Goal: Use online tool/utility: Utilize a website feature to perform a specific function

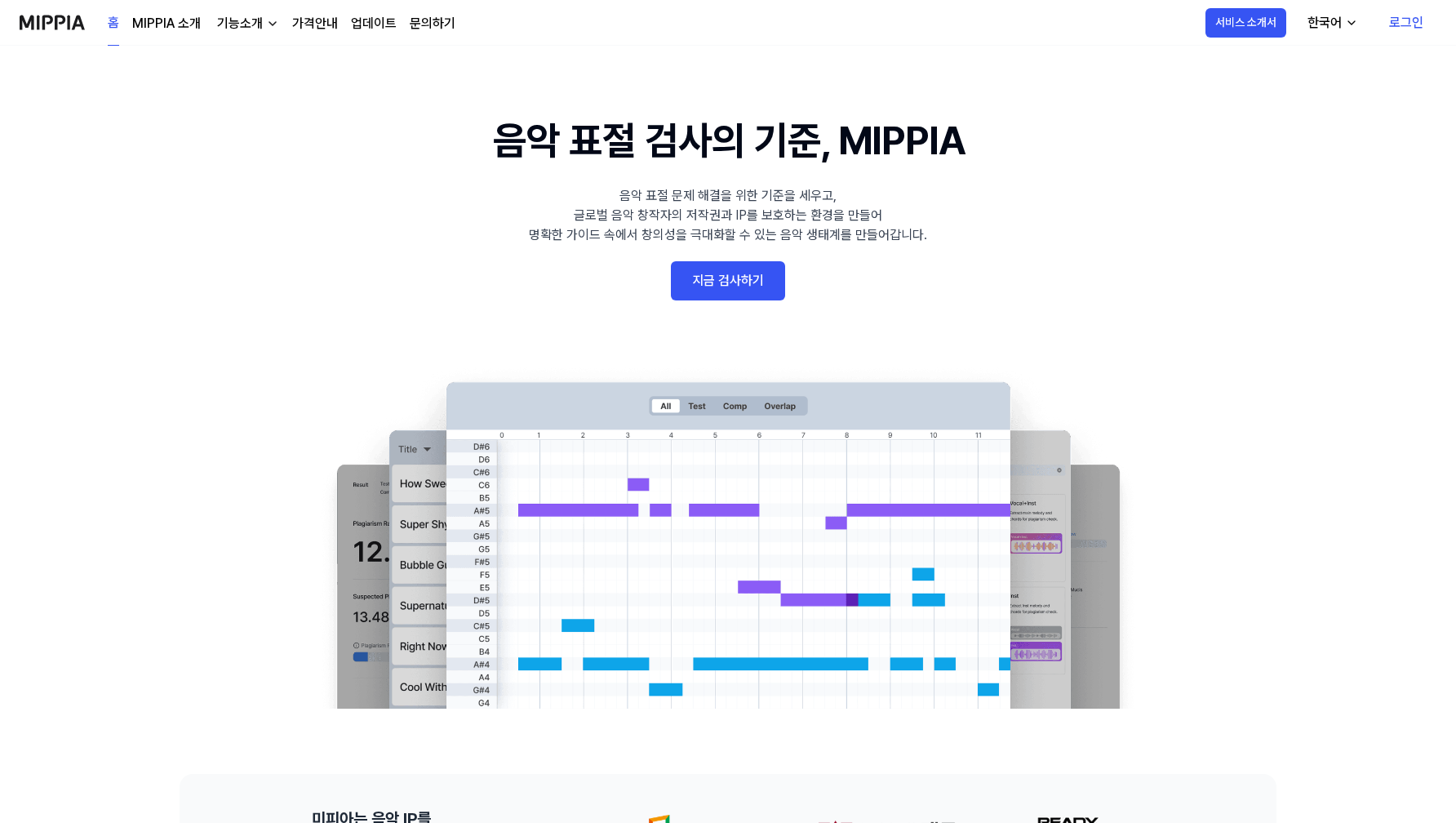
click at [1402, 23] on link "로그인" at bounding box center [1406, 23] width 60 height 46
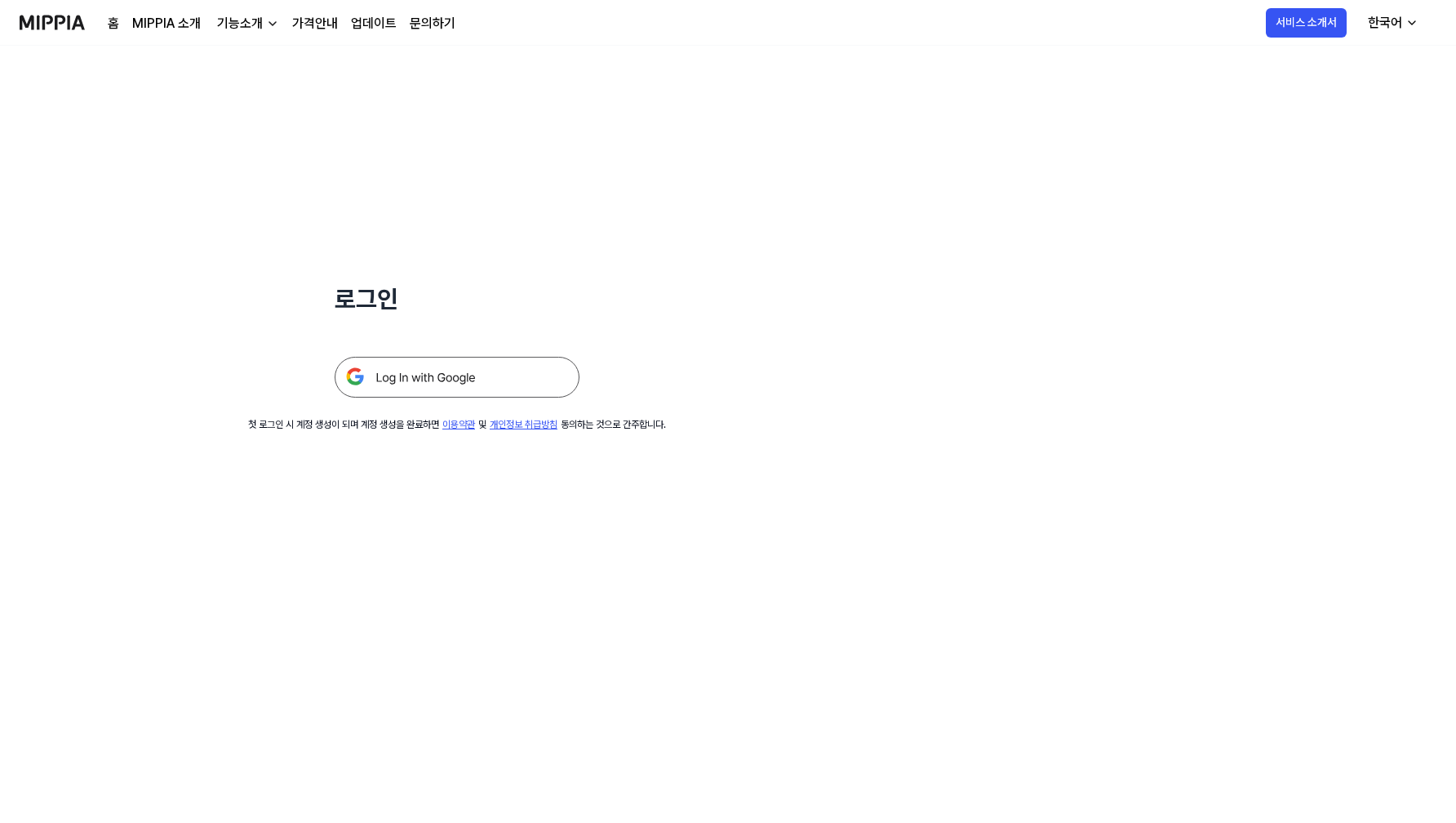
click at [526, 388] on img at bounding box center [457, 377] width 245 height 41
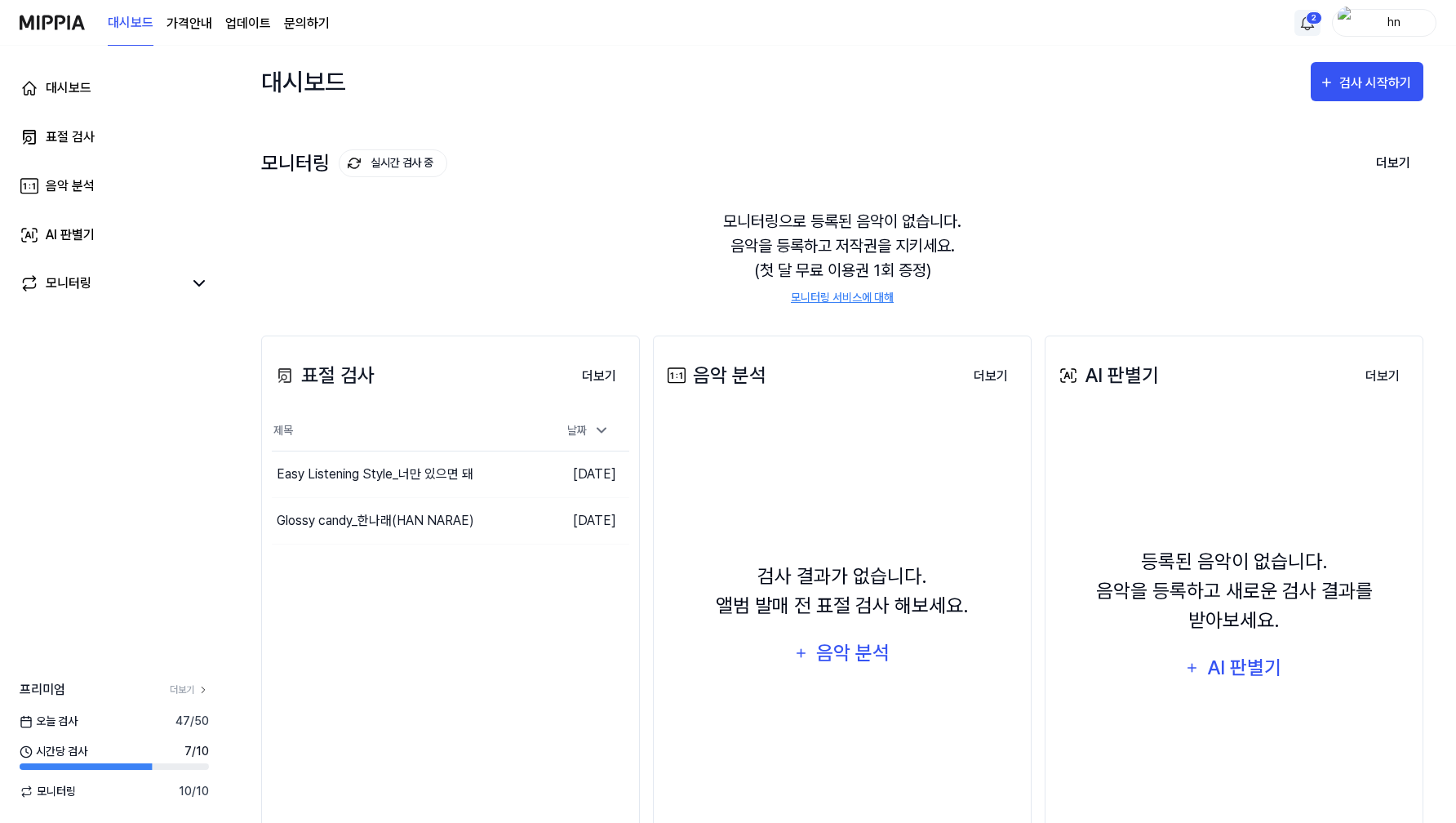
click at [1308, 22] on html "대시보드 가격안내 업데이트 문의하기 2 hn 대시보드 표절 검사 음악 분석 AI 판별기 모니터링 프리미엄 더보기 [DATE] 검사 47 / 5…" at bounding box center [728, 411] width 1456 height 823
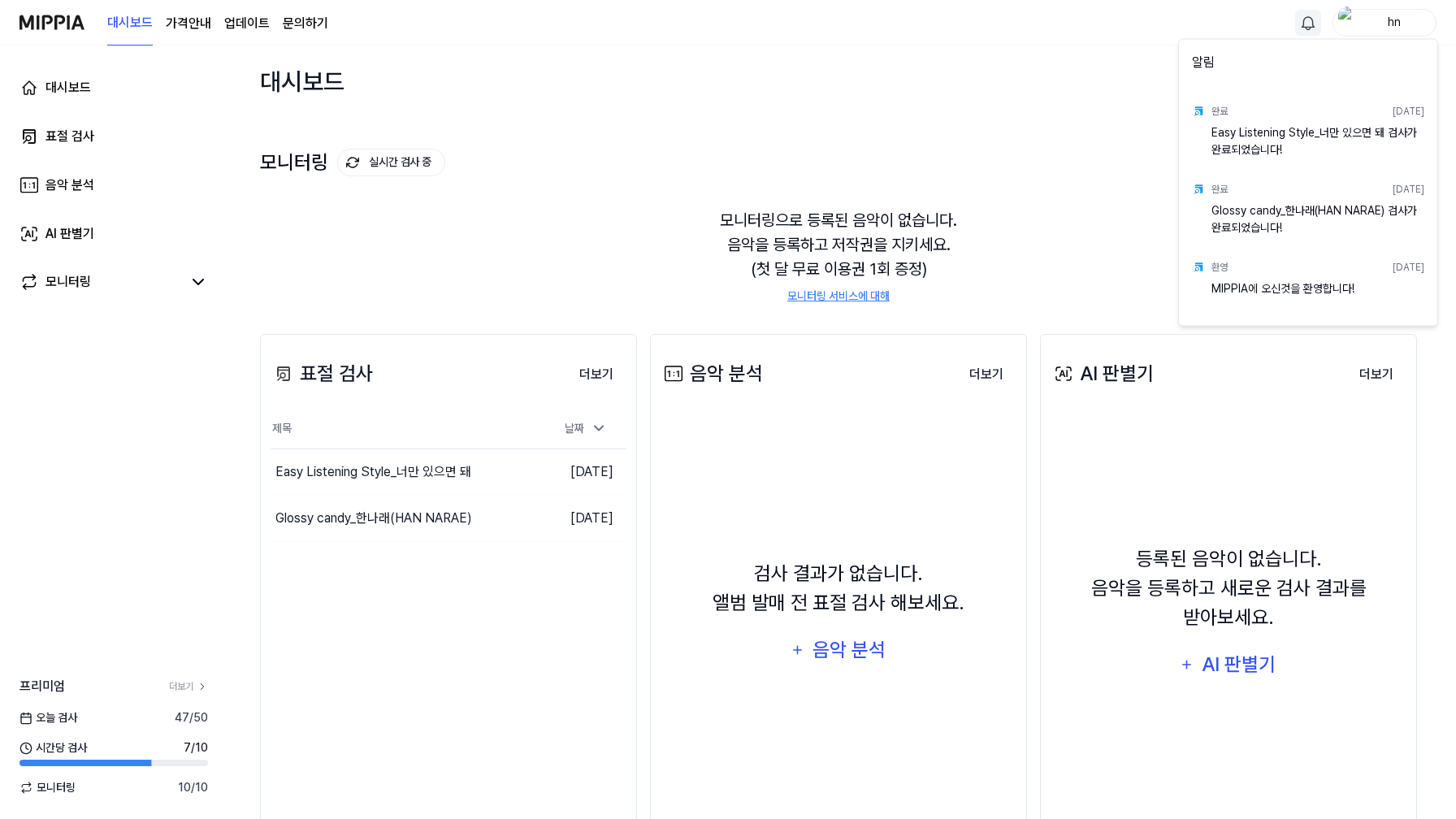
click at [1302, 22] on html "대시보드 가격안내 업데이트 문의하기 hn 대시보드 표절 검사 음악 분석 AI 판별기 모니터링 프리미엄 더보기 [DATE] 검사 47 / 50 …" at bounding box center [728, 409] width 1456 height 819
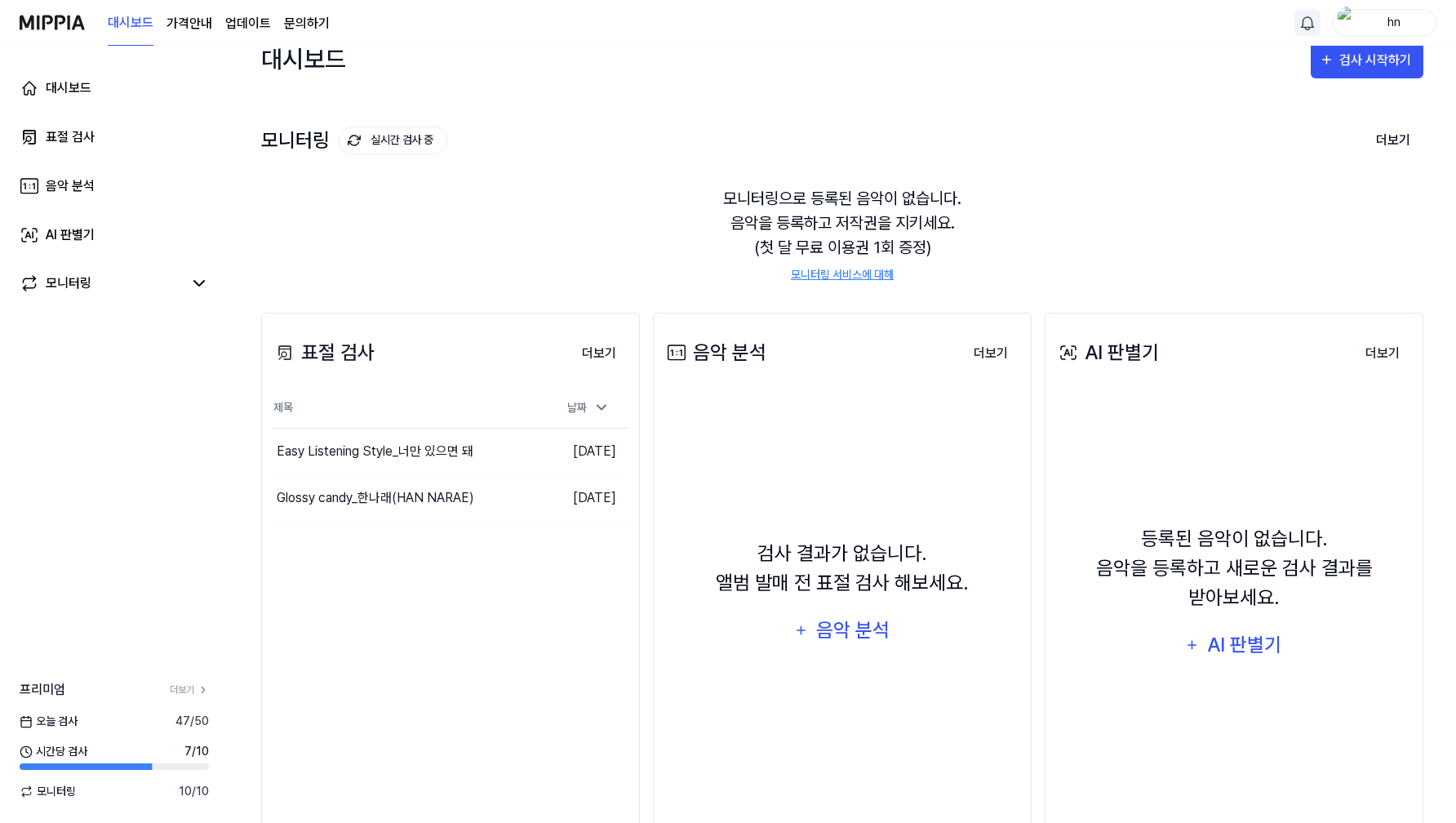
scroll to position [23, 0]
click at [437, 447] on div "Easy Listening Style_너만 있으면 돼" at bounding box center [375, 450] width 197 height 39
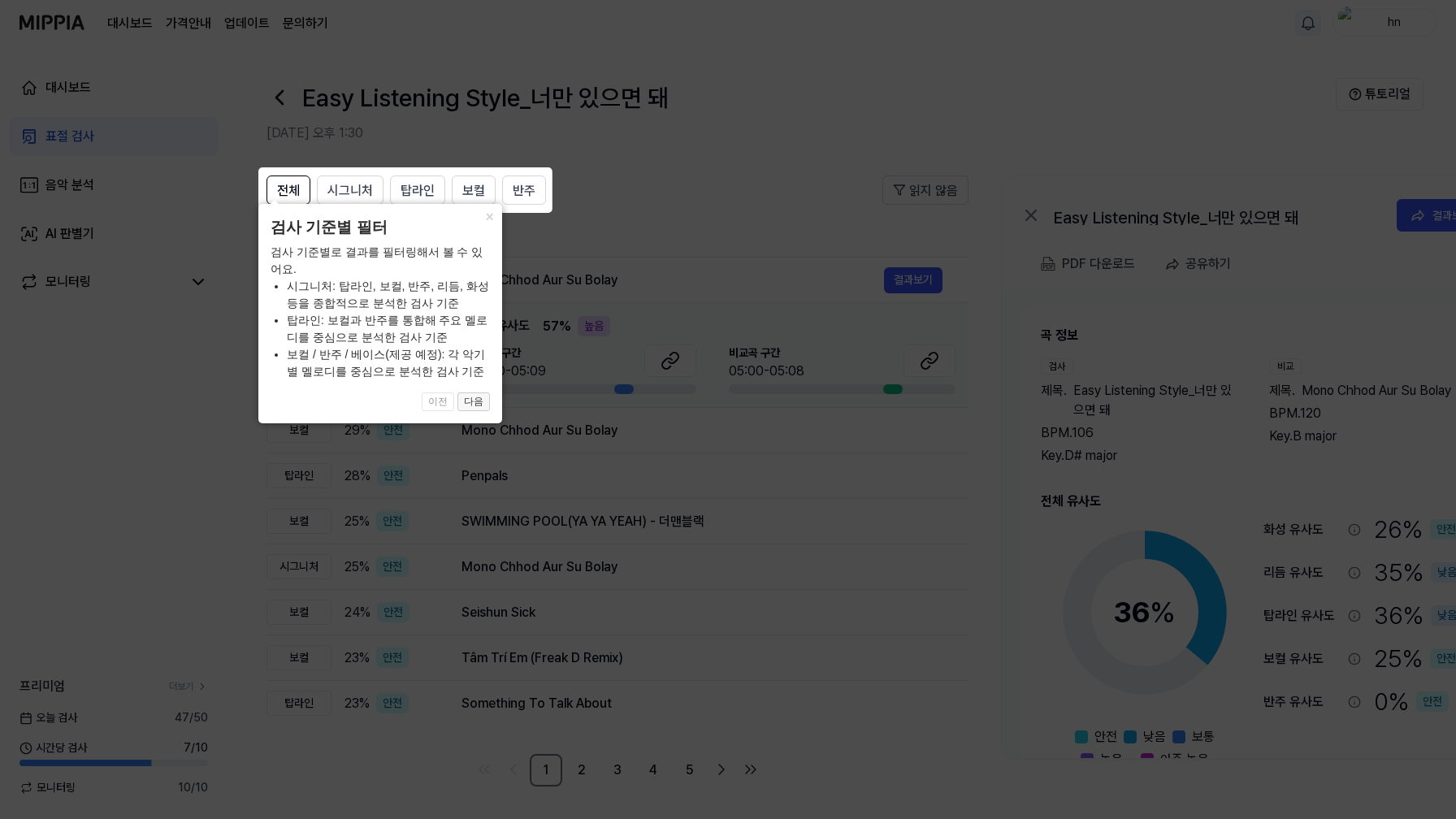
click at [479, 405] on button "다음" at bounding box center [474, 402] width 32 height 20
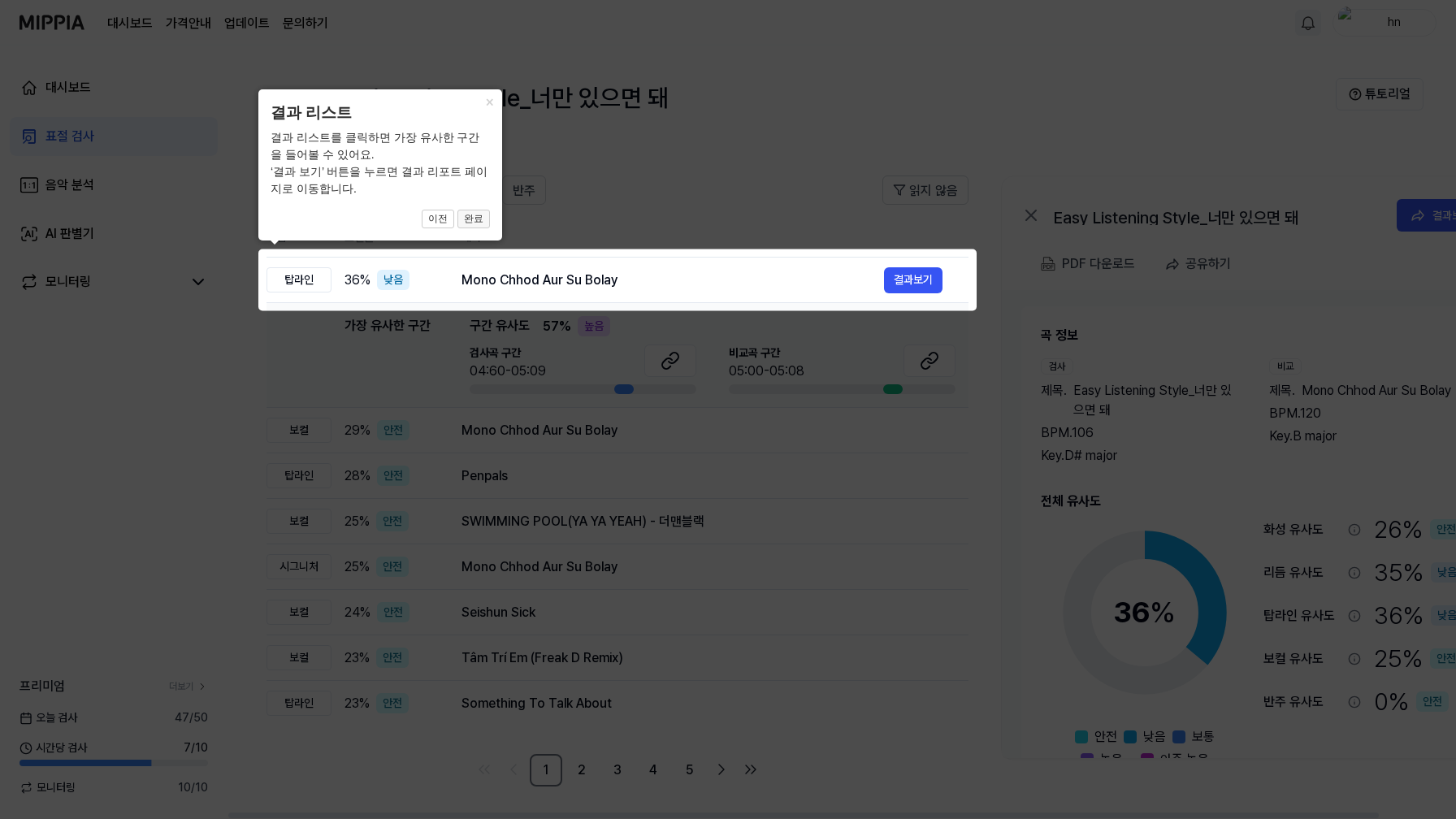
click at [484, 214] on button "완료" at bounding box center [474, 220] width 32 height 20
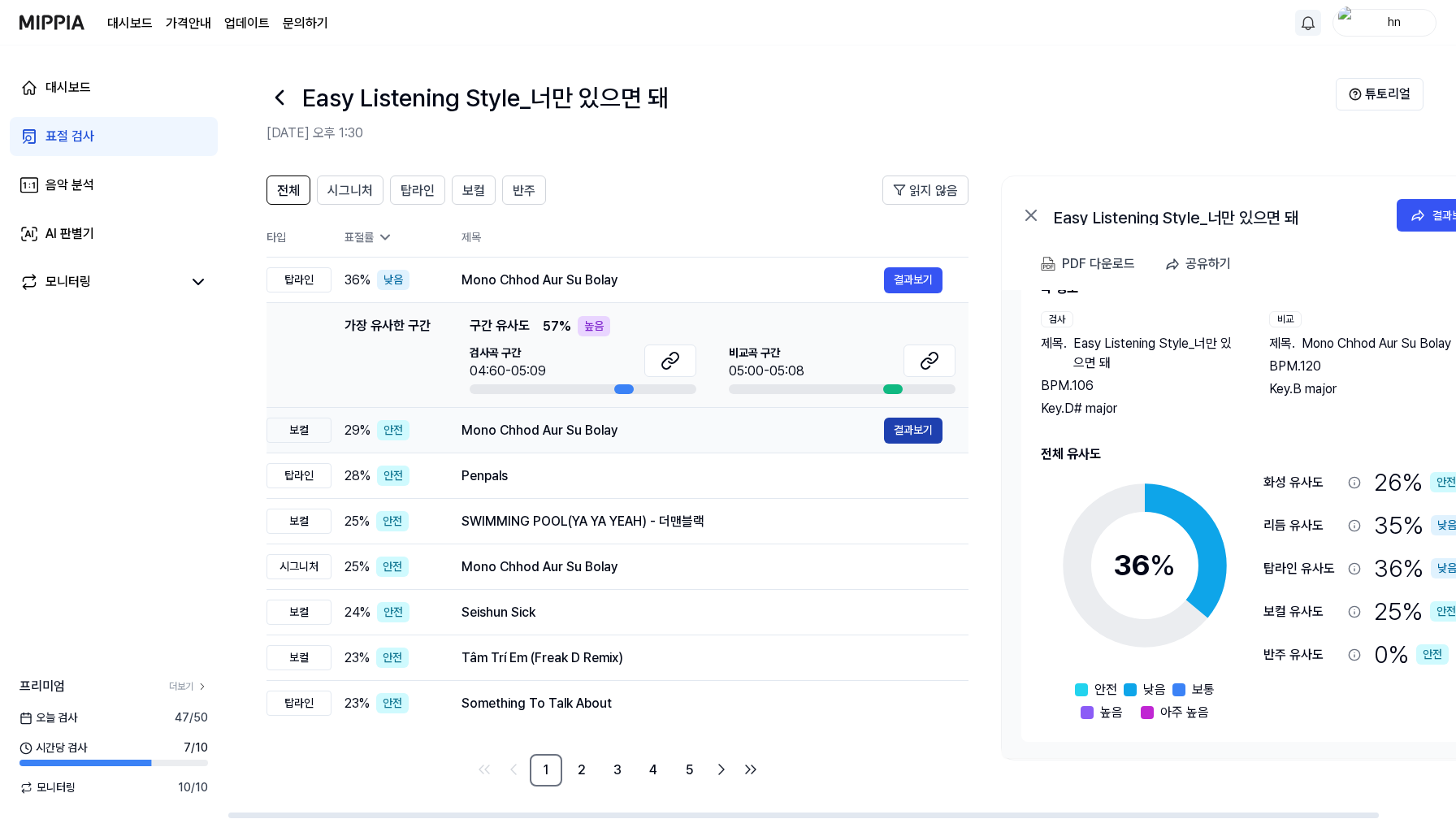
click at [932, 434] on button "결과보기" at bounding box center [912, 430] width 58 height 26
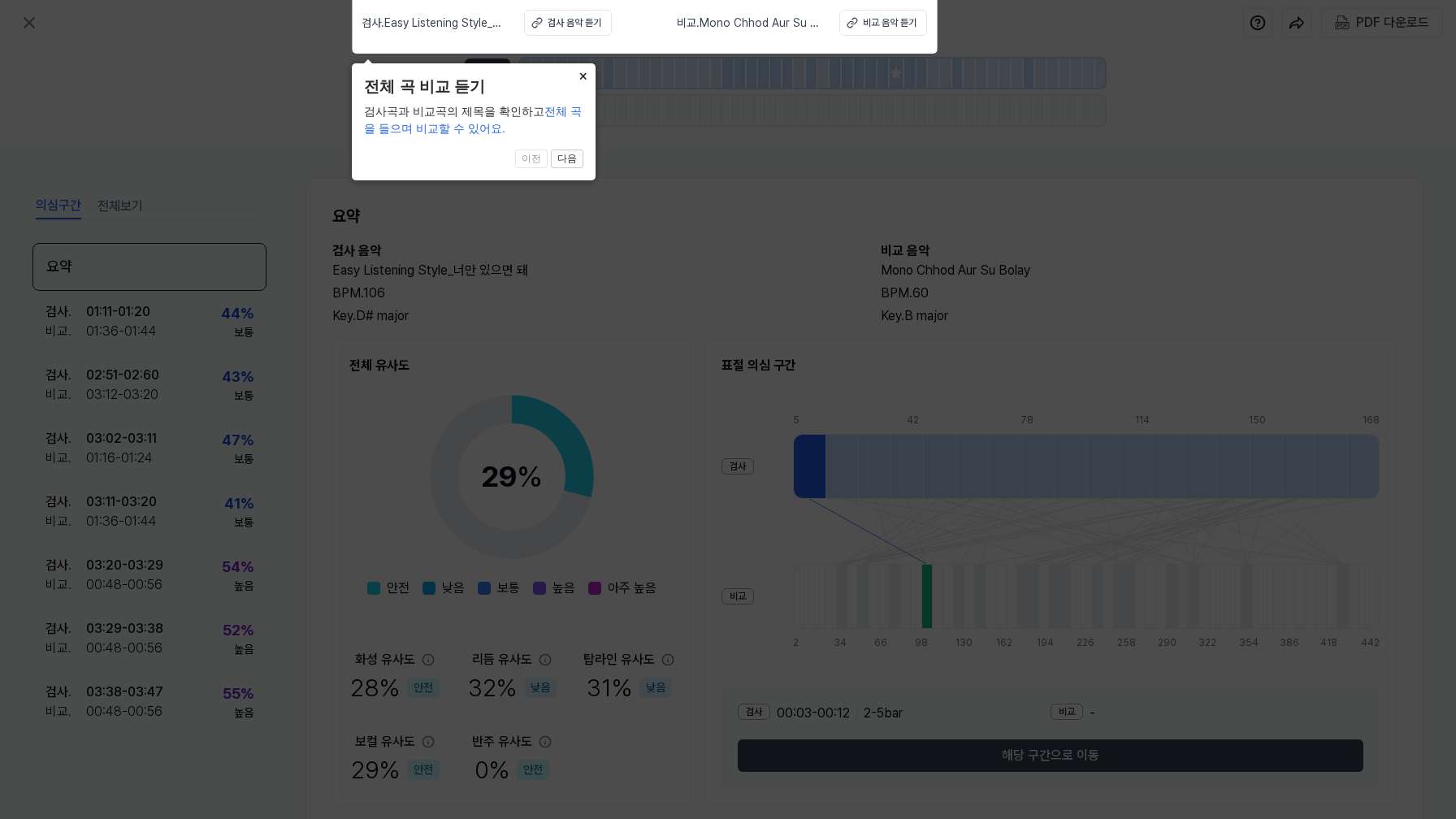
click at [585, 74] on button "×" at bounding box center [582, 74] width 26 height 22
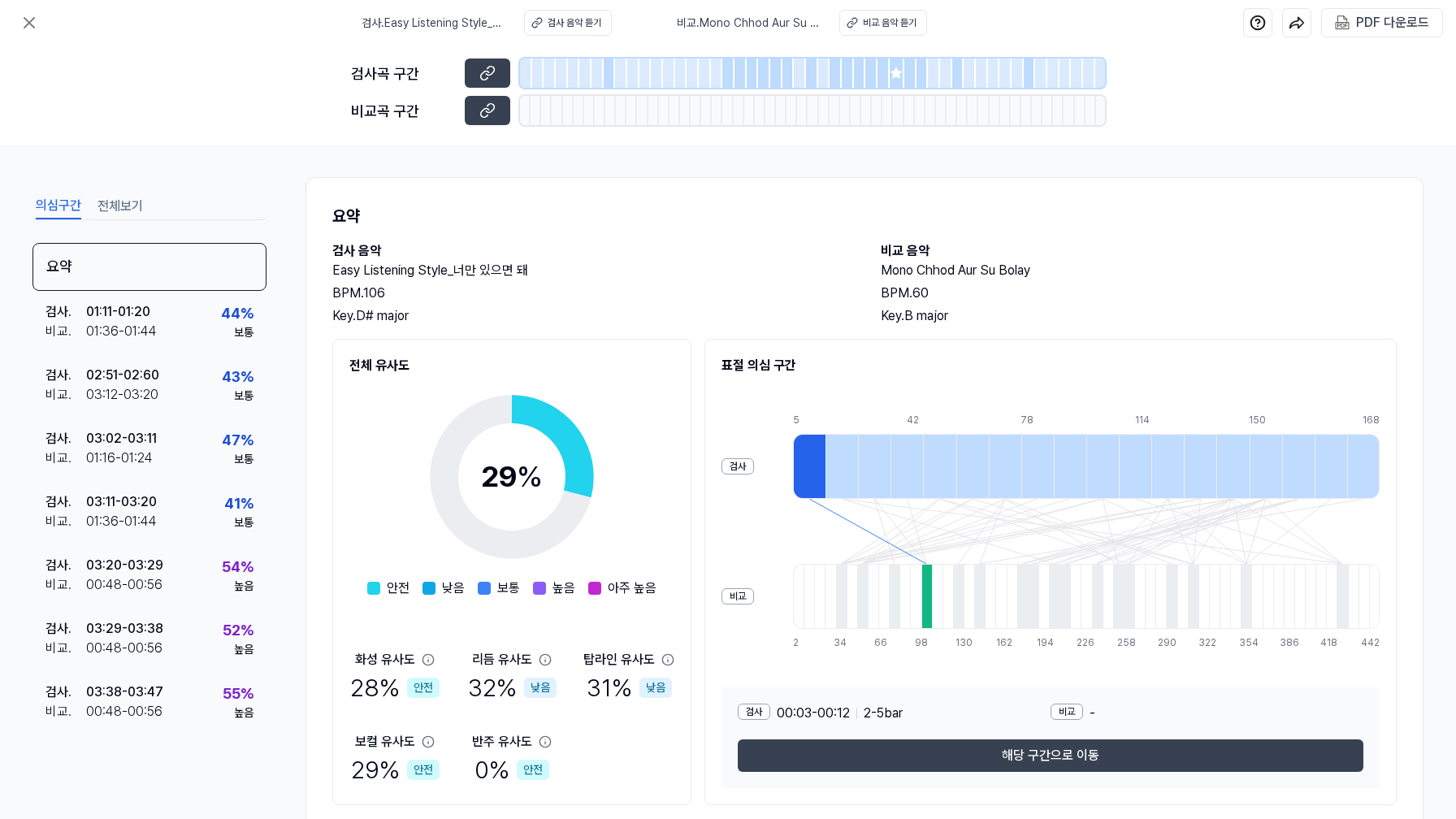
click at [868, 8] on div "검사 . Easy Listening Style_너만 있으면 돼 검사 음악 듣기 비교 . Mono Chhod Aur Su Bolay 비교 음악 …" at bounding box center [644, 22] width 565 height 46
click at [873, 25] on div "비교 음악 듣기" at bounding box center [890, 22] width 54 height 14
click at [898, 74] on icon at bounding box center [895, 73] width 11 height 11
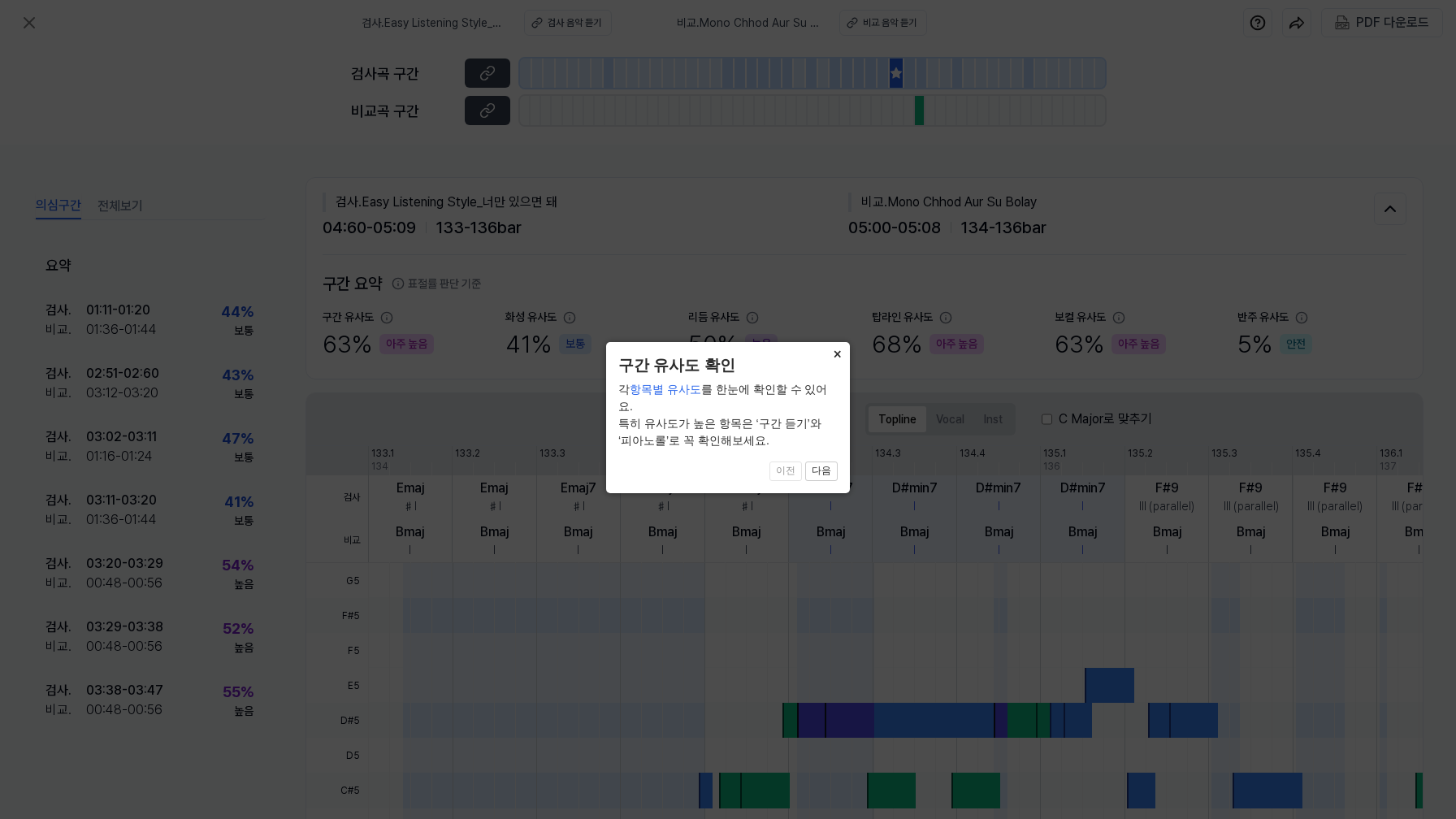
click at [840, 352] on button "×" at bounding box center [836, 353] width 26 height 22
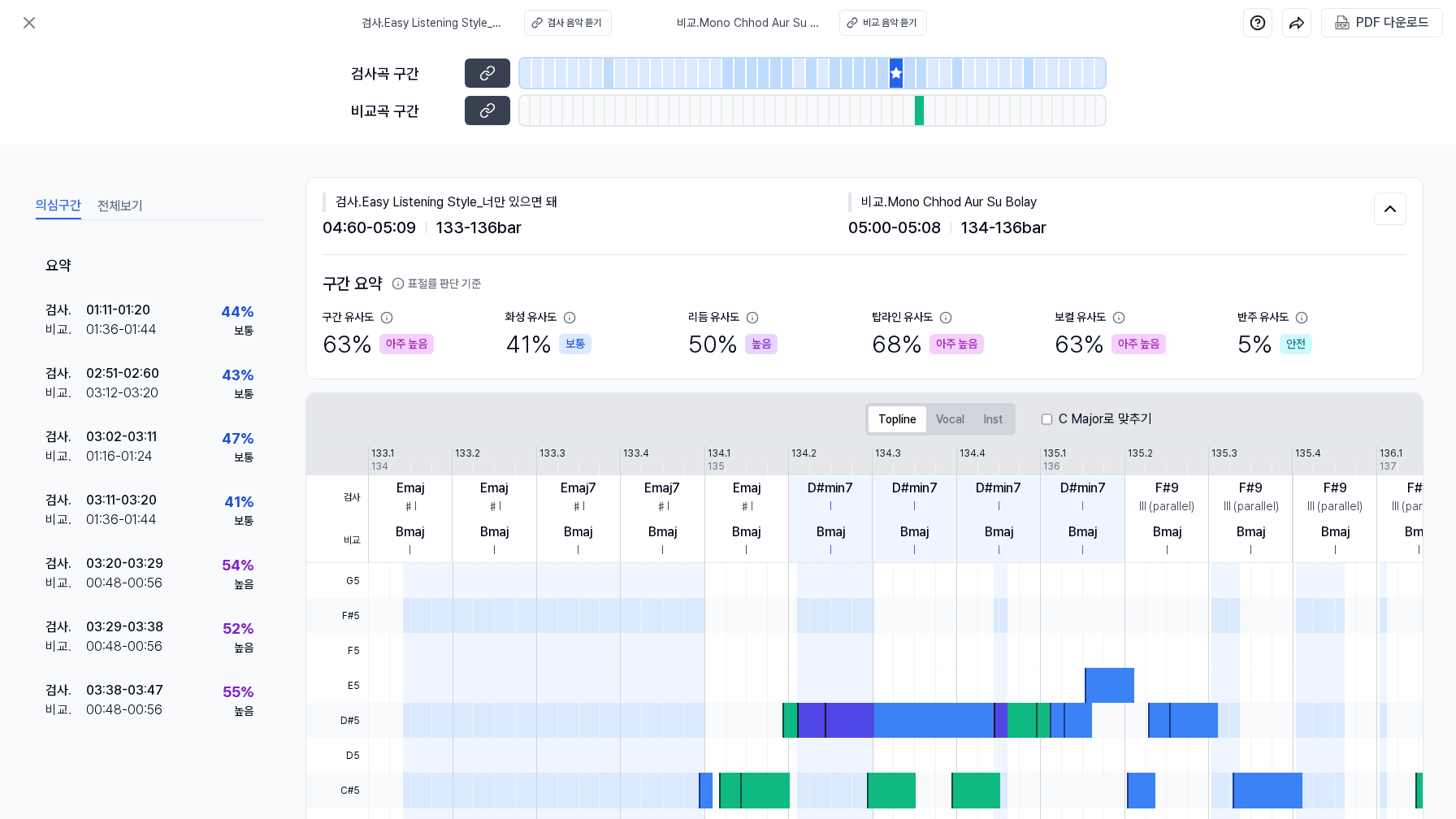
click at [921, 112] on div at bounding box center [920, 110] width 11 height 30
click at [898, 78] on icon at bounding box center [896, 73] width 13 height 13
click at [895, 65] on div at bounding box center [897, 73] width 14 height 30
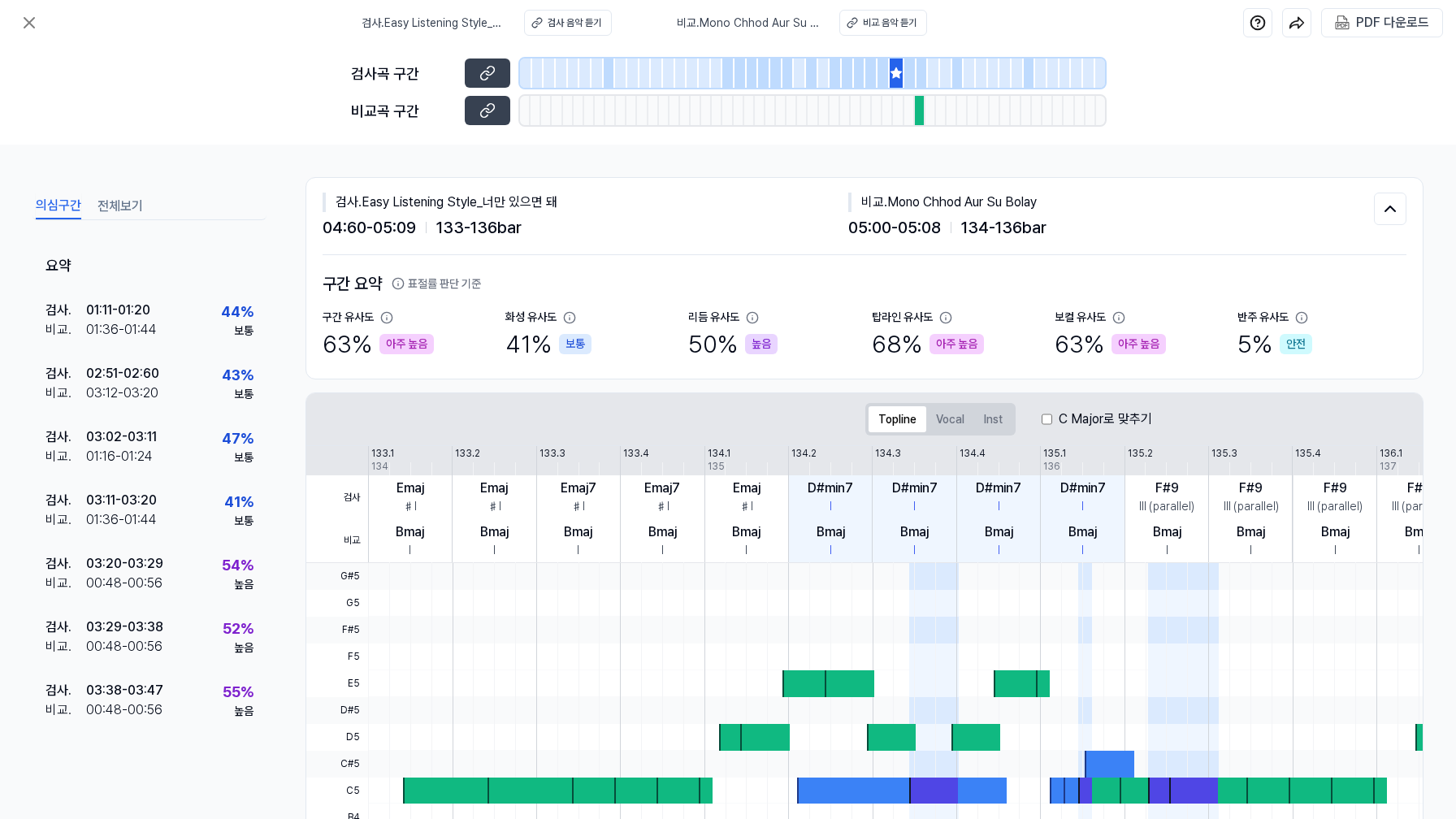
click at [898, 74] on icon at bounding box center [895, 73] width 11 height 11
click at [917, 108] on div at bounding box center [920, 110] width 11 height 30
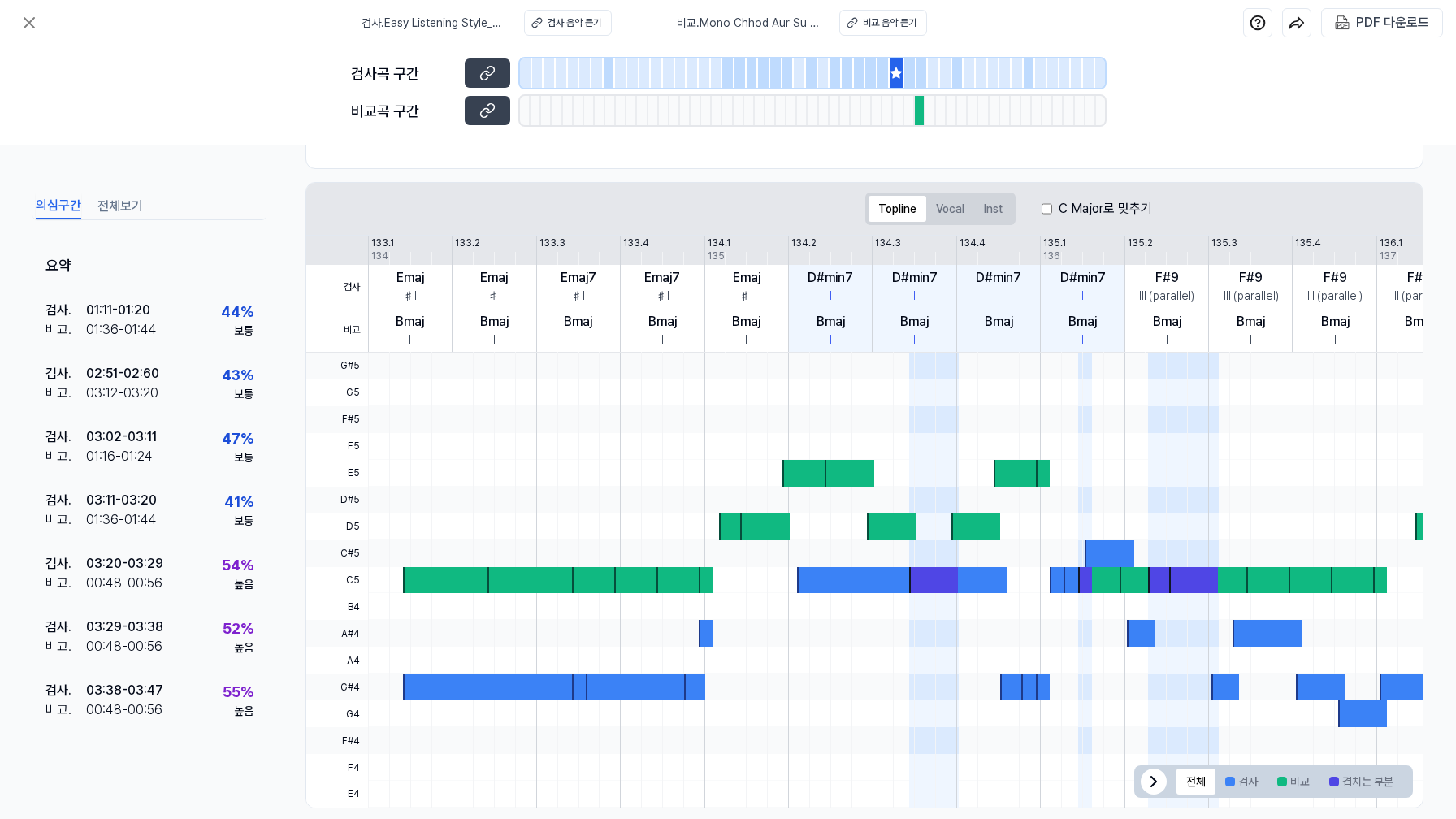
scroll to position [231, 0]
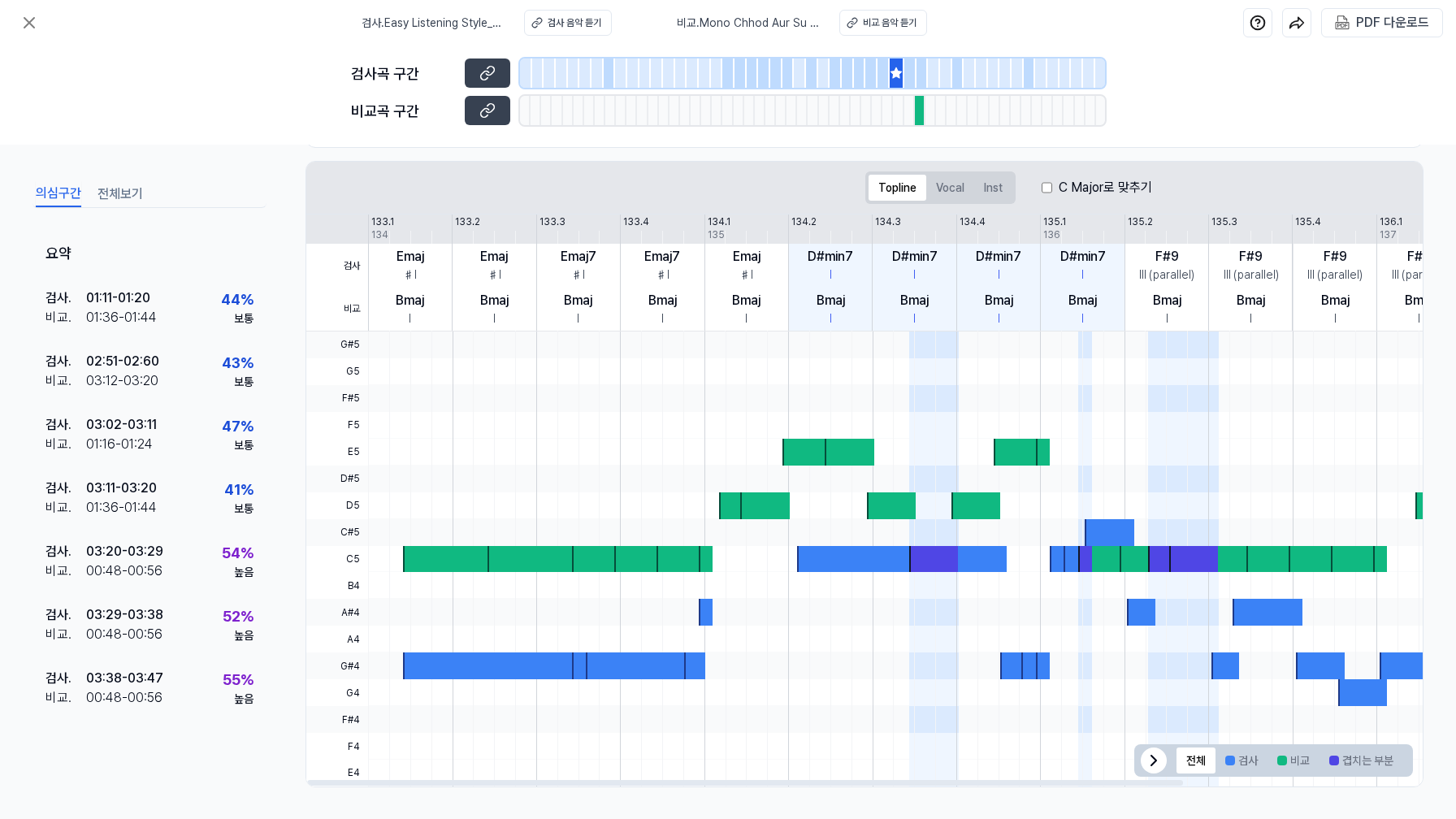
click at [1147, 761] on icon at bounding box center [1154, 761] width 20 height 20
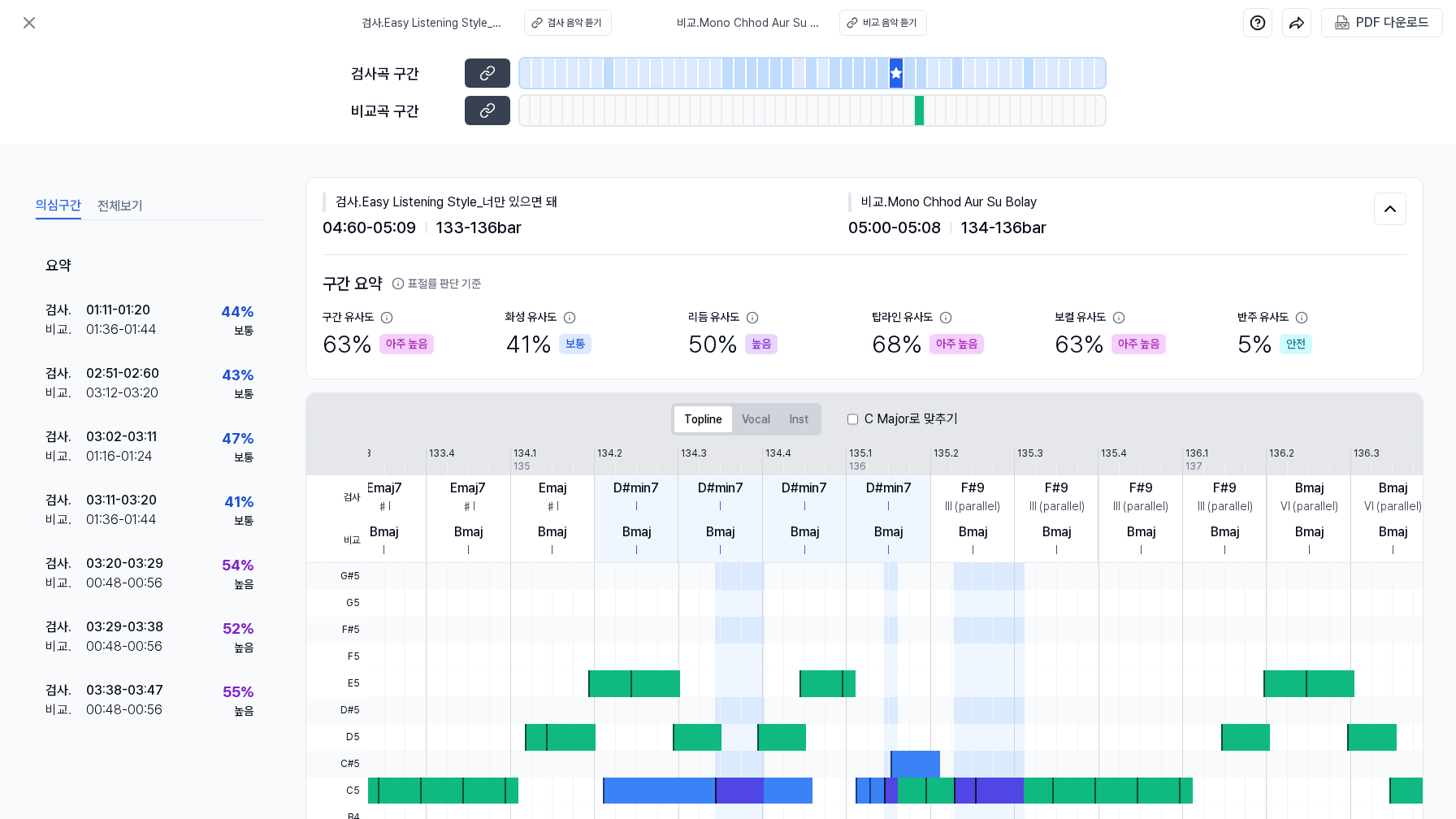
scroll to position [0, 0]
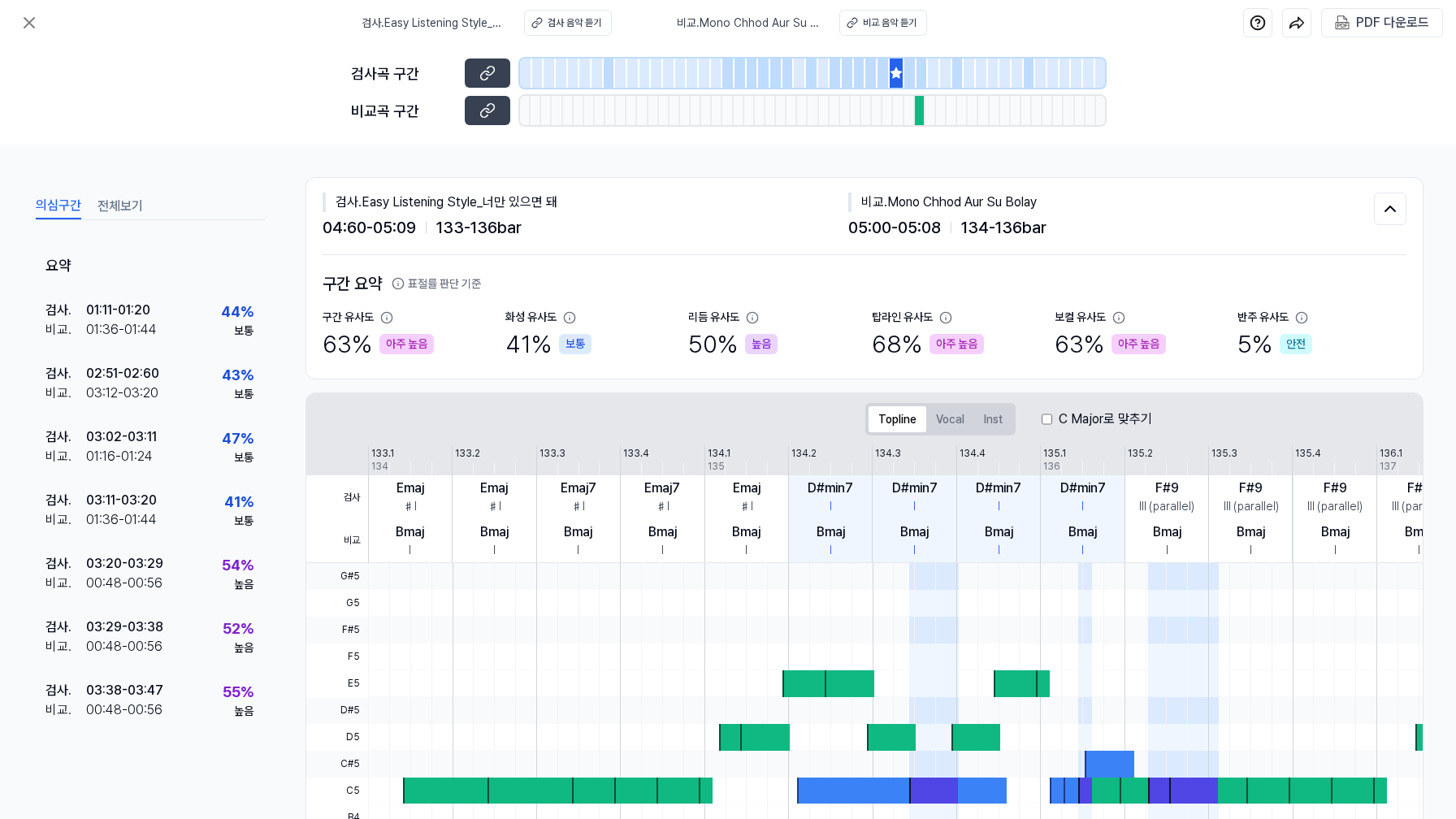
click at [891, 235] on span "05:00 - 05:08" at bounding box center [894, 227] width 92 height 24
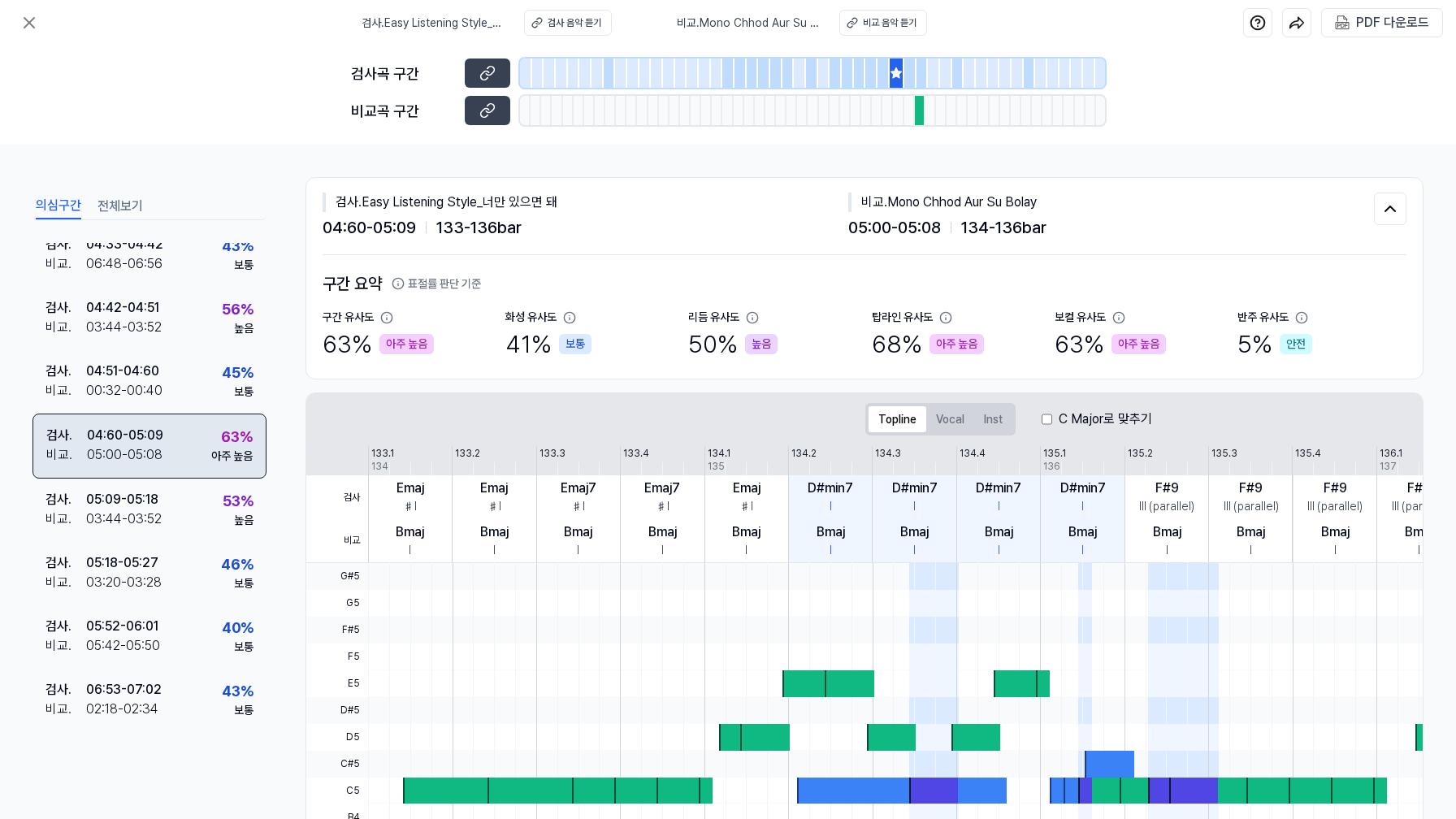
click at [144, 421] on div "검사 . 04:60 - 05:09 비교 . 05:00 - 05:08 63 % 아주 높음" at bounding box center [149, 446] width 234 height 65
click at [416, 658] on div at bounding box center [1039, 657] width 1342 height 27
click at [416, 788] on div at bounding box center [448, 791] width 91 height 27
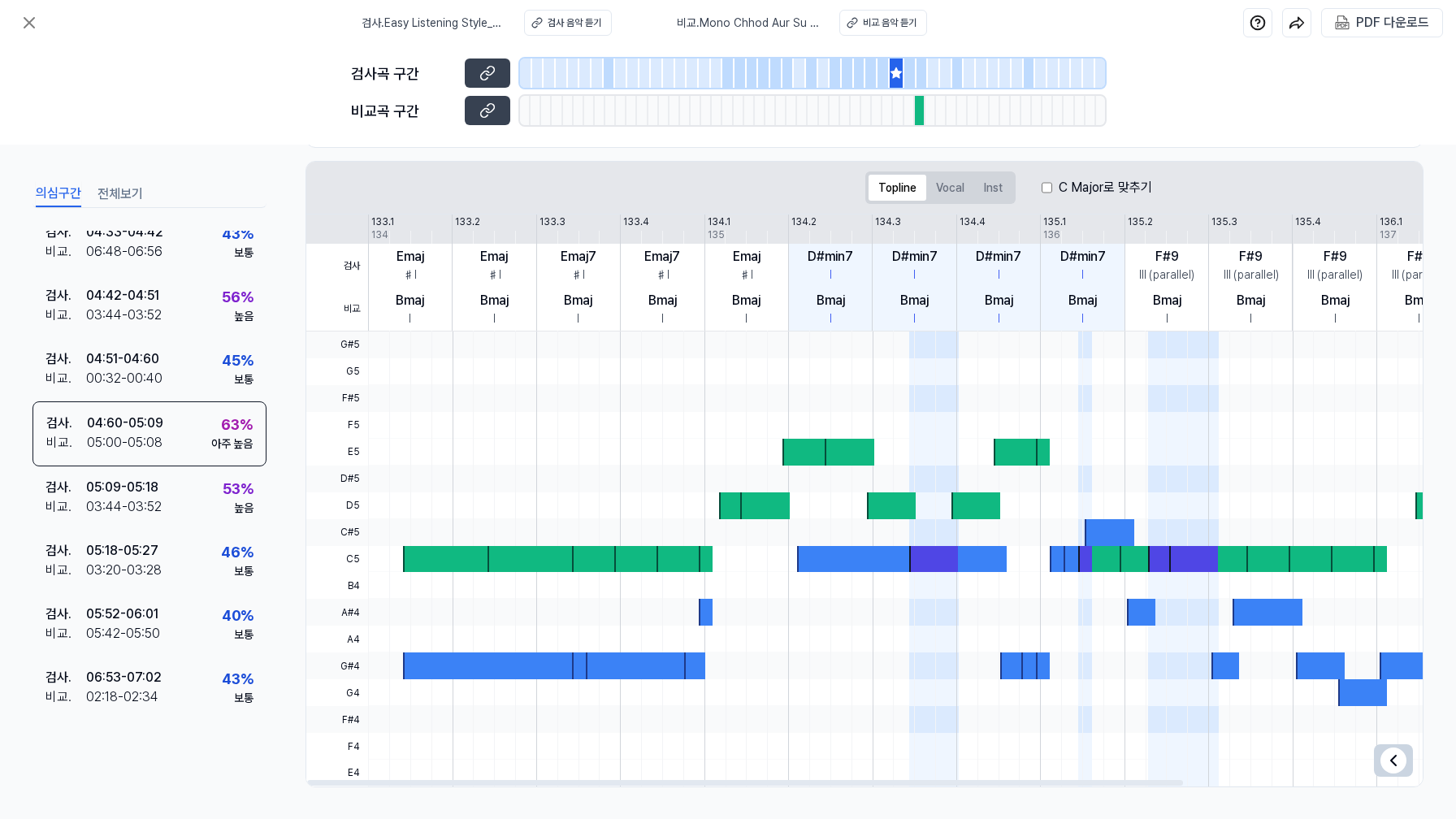
scroll to position [0, 0]
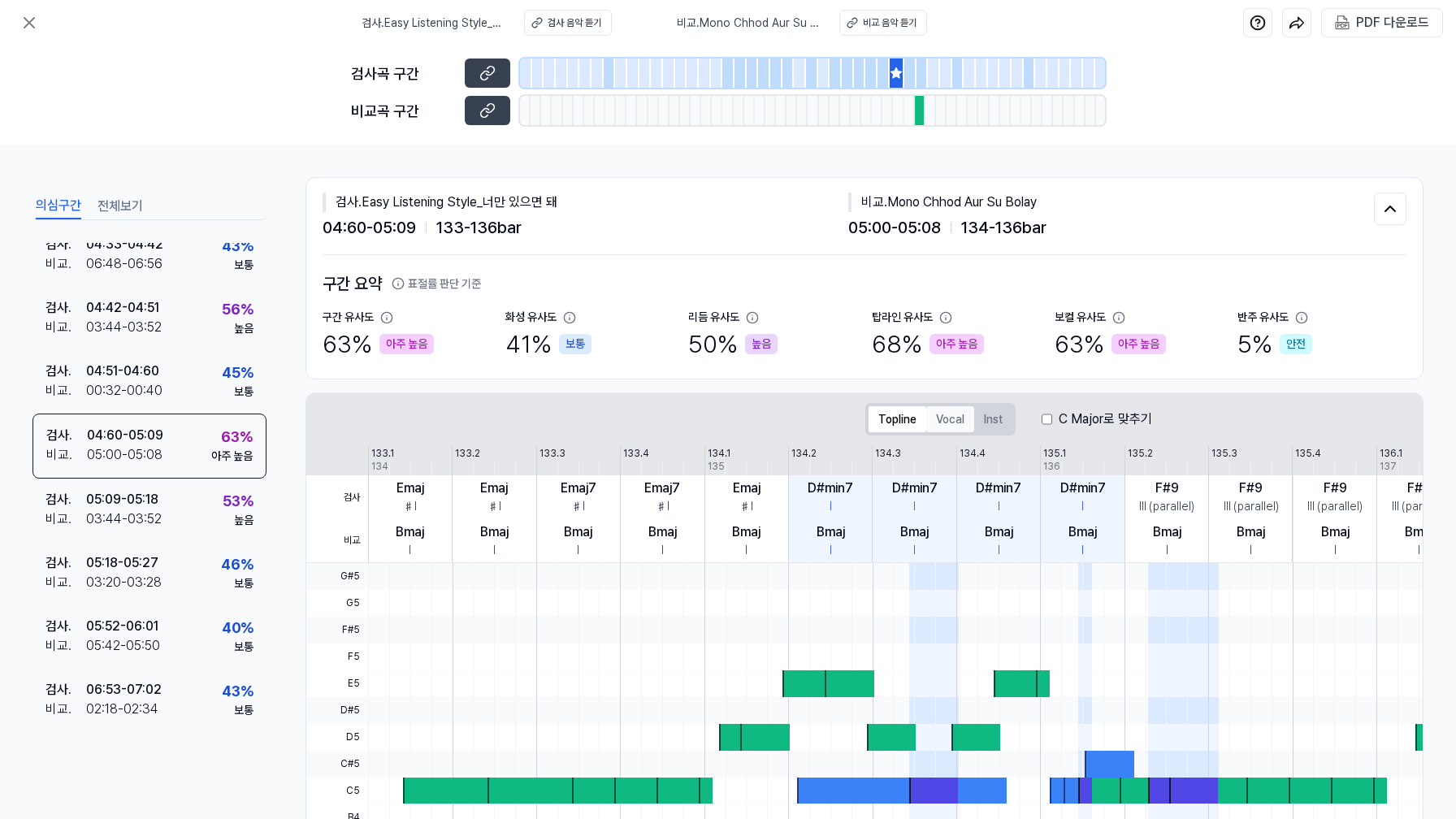
click at [950, 423] on button "Vocal" at bounding box center [949, 419] width 48 height 26
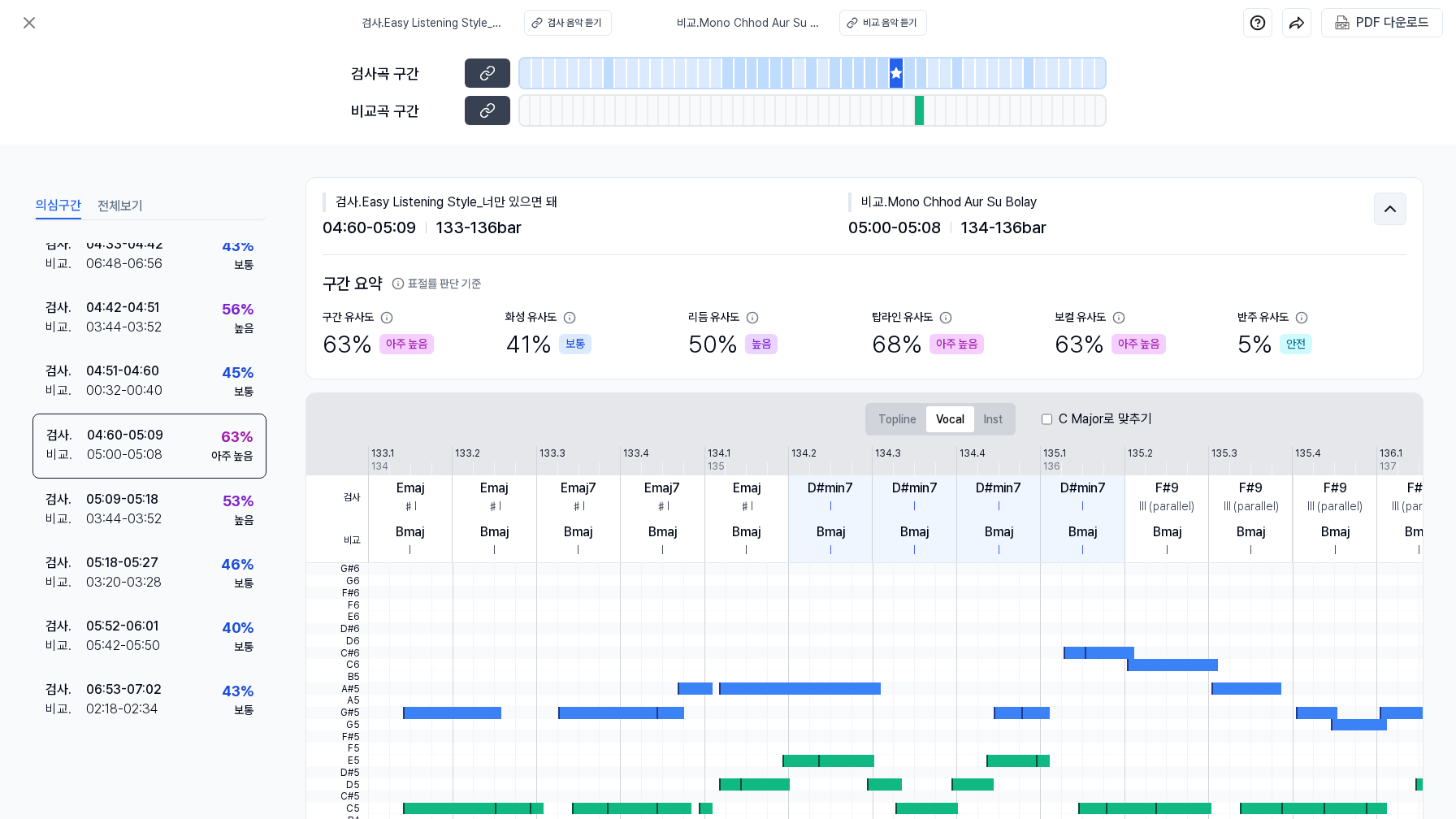
click at [1392, 204] on icon at bounding box center [1390, 209] width 20 height 20
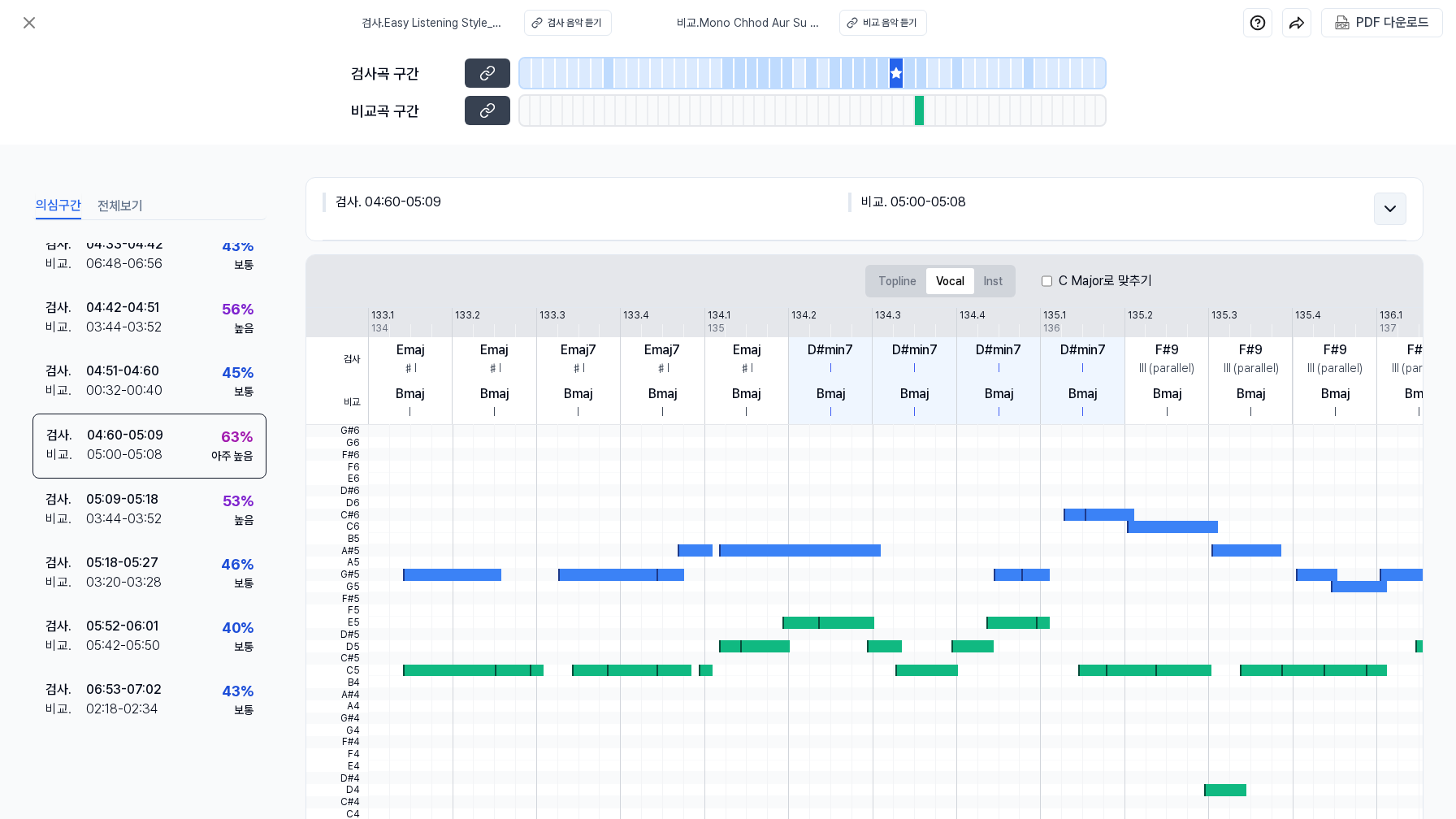
click at [1392, 204] on icon at bounding box center [1390, 209] width 20 height 20
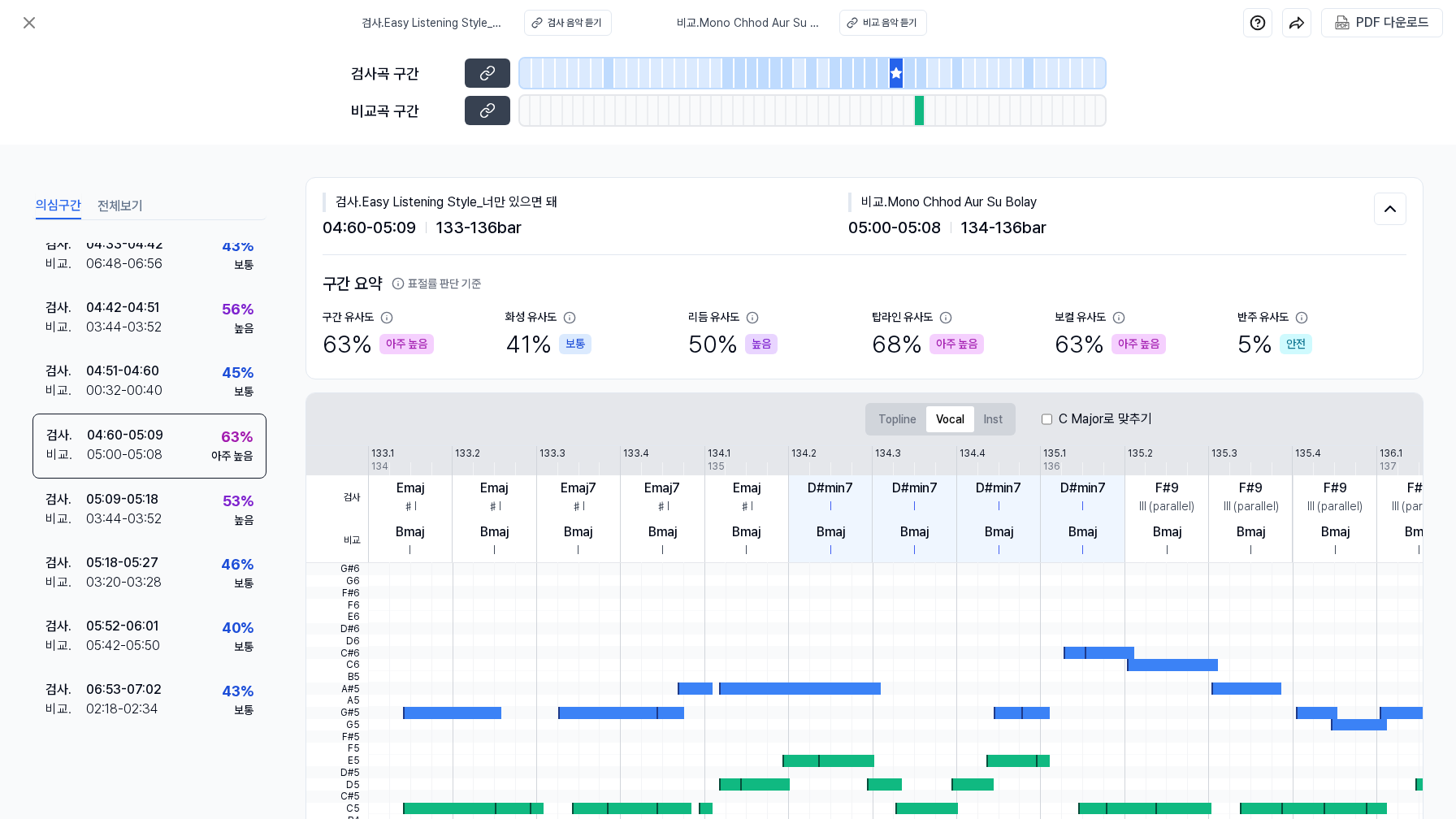
click at [901, 78] on icon at bounding box center [896, 73] width 13 height 13
click at [26, 18] on icon at bounding box center [30, 22] width 20 height 20
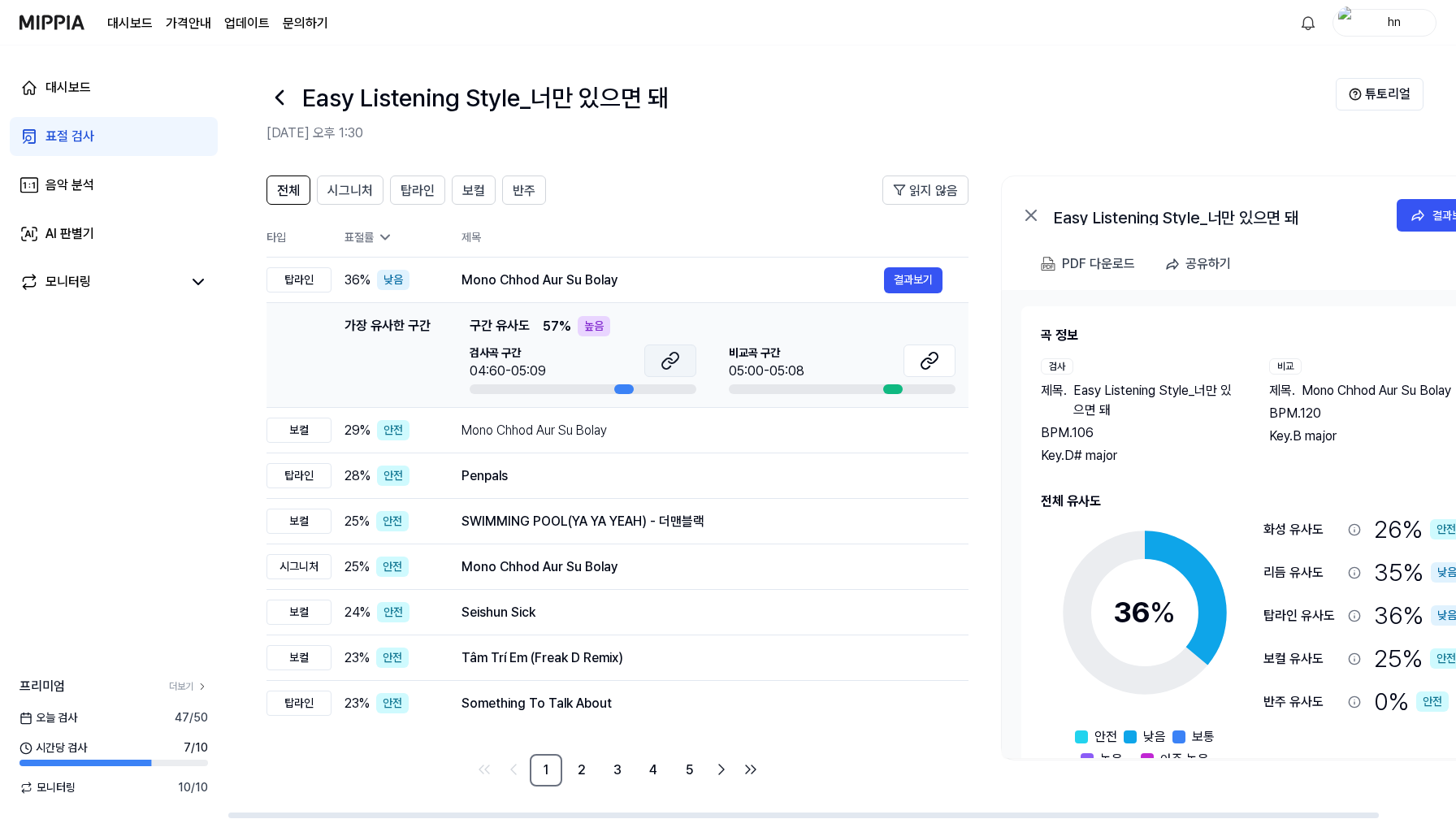
click at [673, 363] on icon at bounding box center [673, 358] width 10 height 11
click at [933, 348] on button at bounding box center [929, 361] width 52 height 32
click at [937, 423] on button "결과보기" at bounding box center [912, 430] width 58 height 26
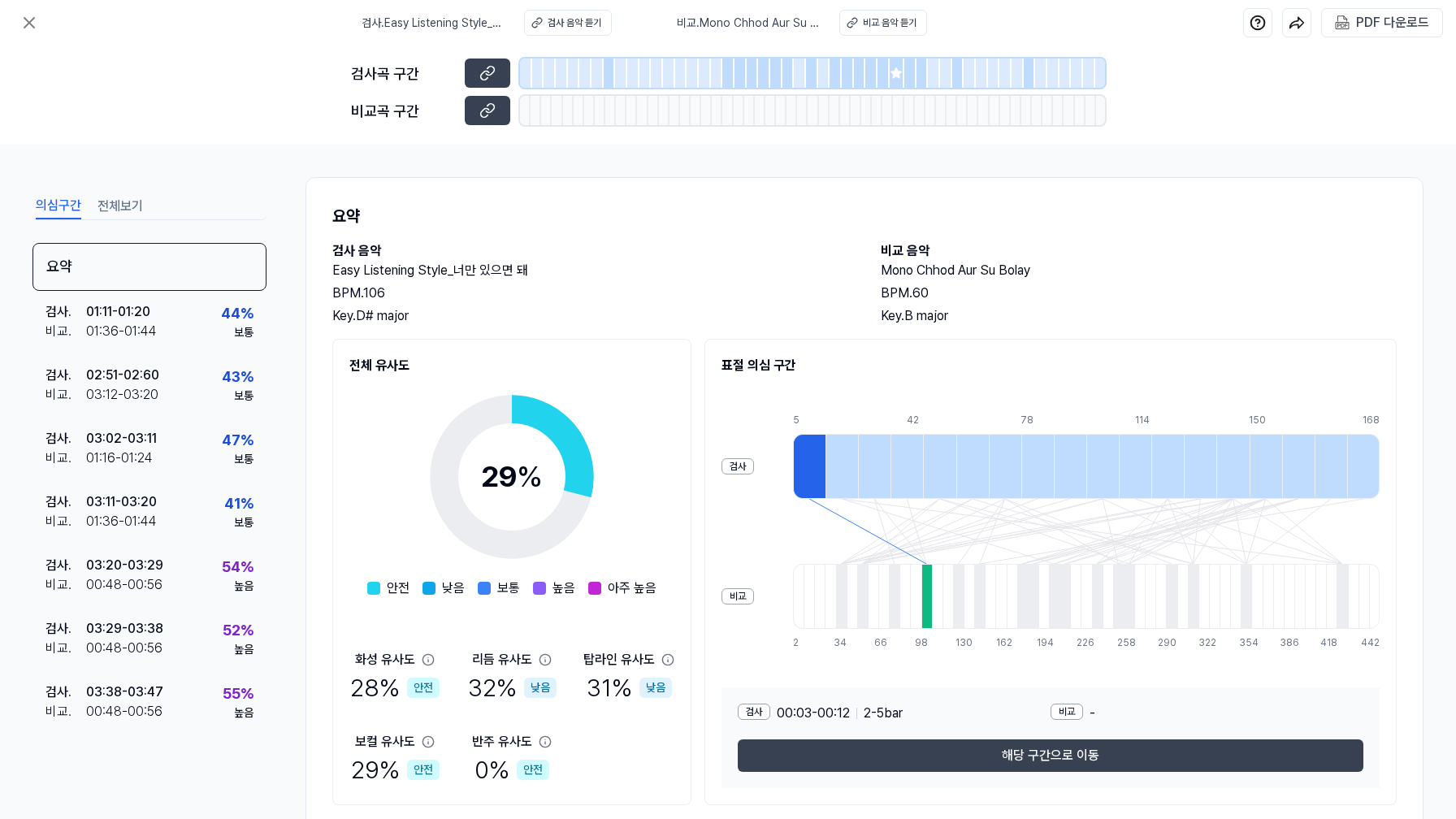
click at [896, 69] on icon at bounding box center [895, 73] width 11 height 11
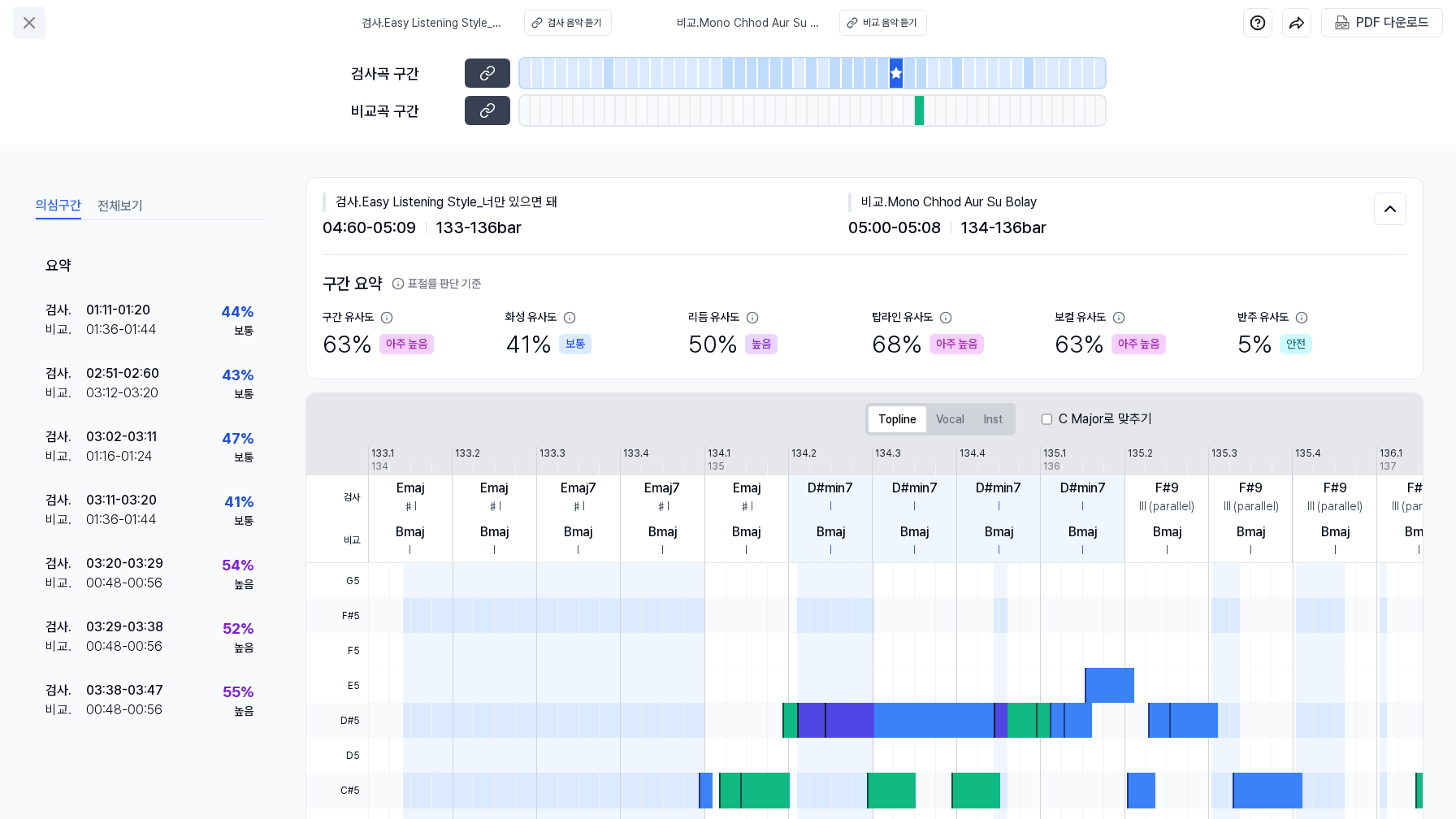
click at [30, 24] on icon at bounding box center [30, 22] width 20 height 20
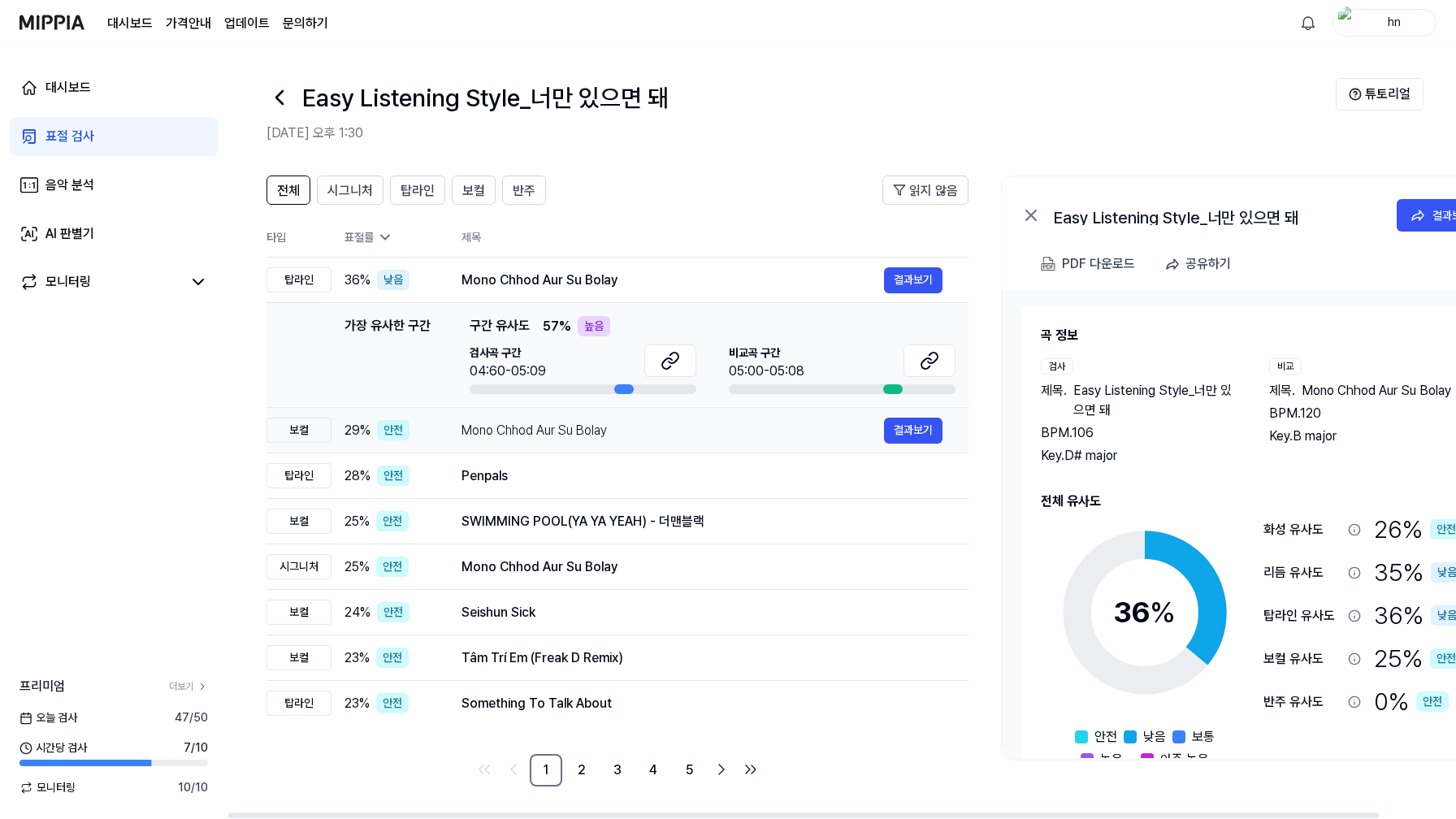
click at [650, 449] on td "Mono Chhod Aur Su Bolay 결과보기" at bounding box center [702, 431] width 533 height 46
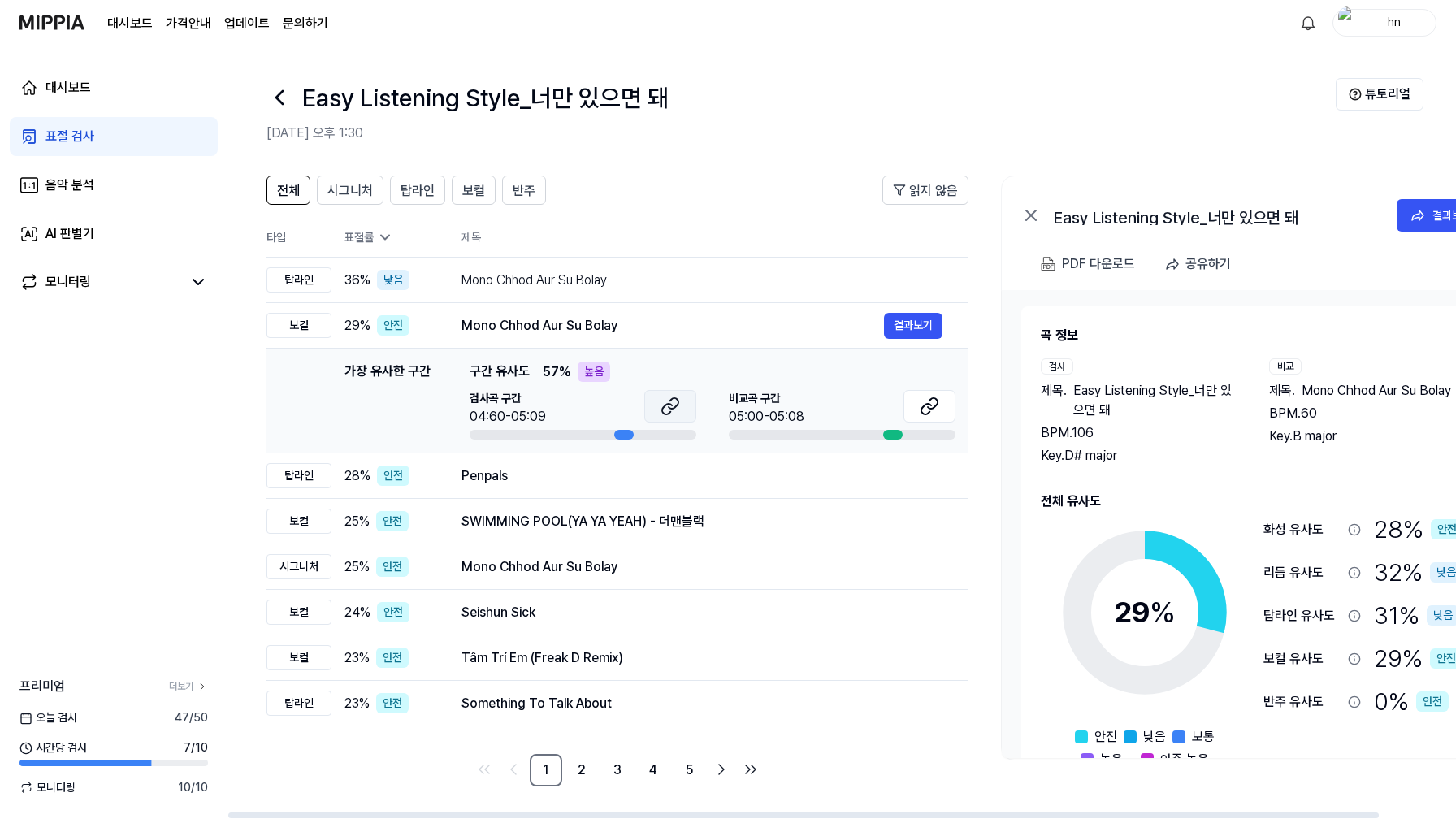
click at [667, 399] on icon at bounding box center [670, 406] width 20 height 20
click at [933, 402] on icon at bounding box center [929, 406] width 20 height 20
click at [586, 771] on link "2" at bounding box center [581, 770] width 32 height 32
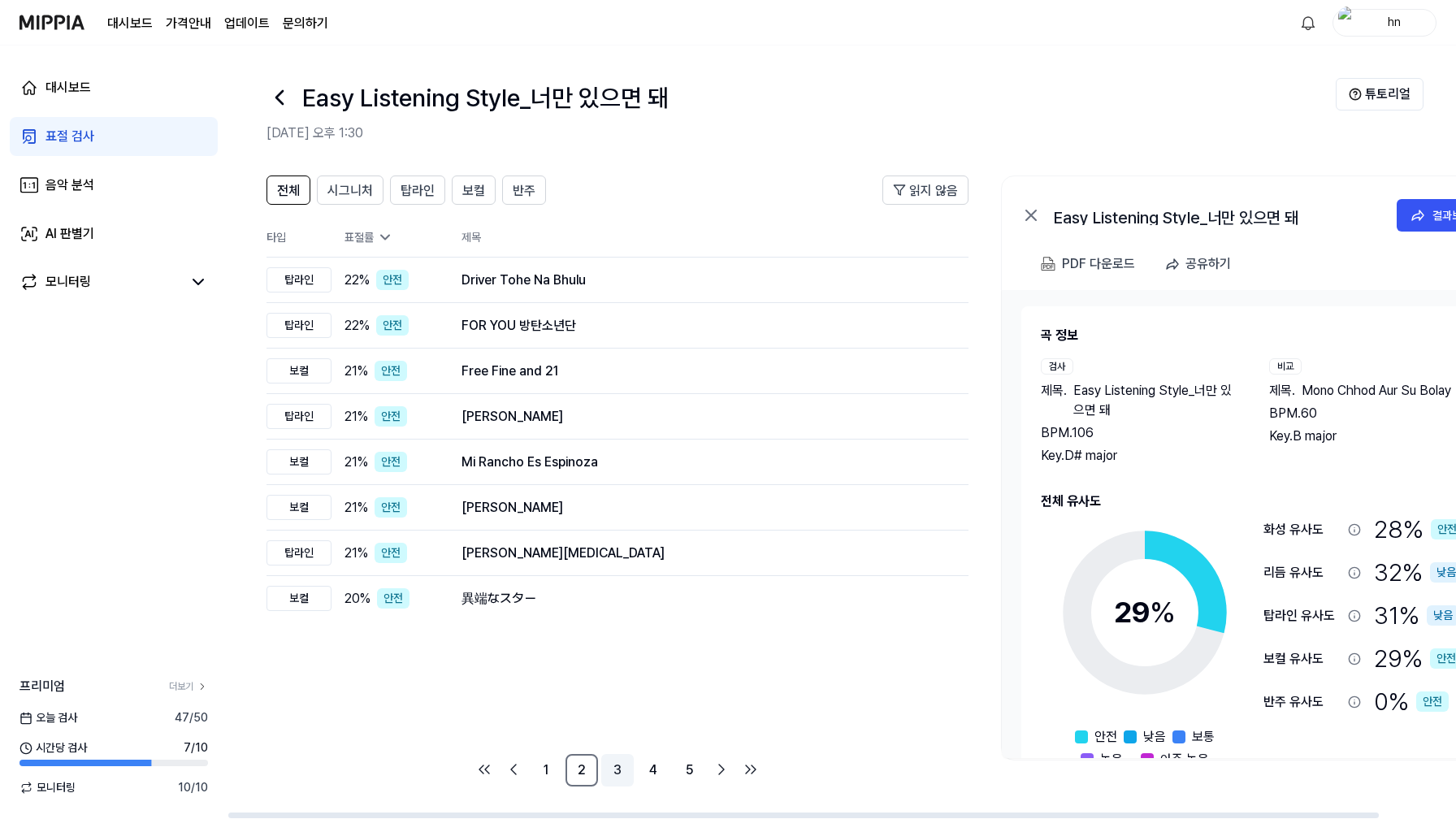
click at [617, 763] on link "3" at bounding box center [617, 770] width 32 height 32
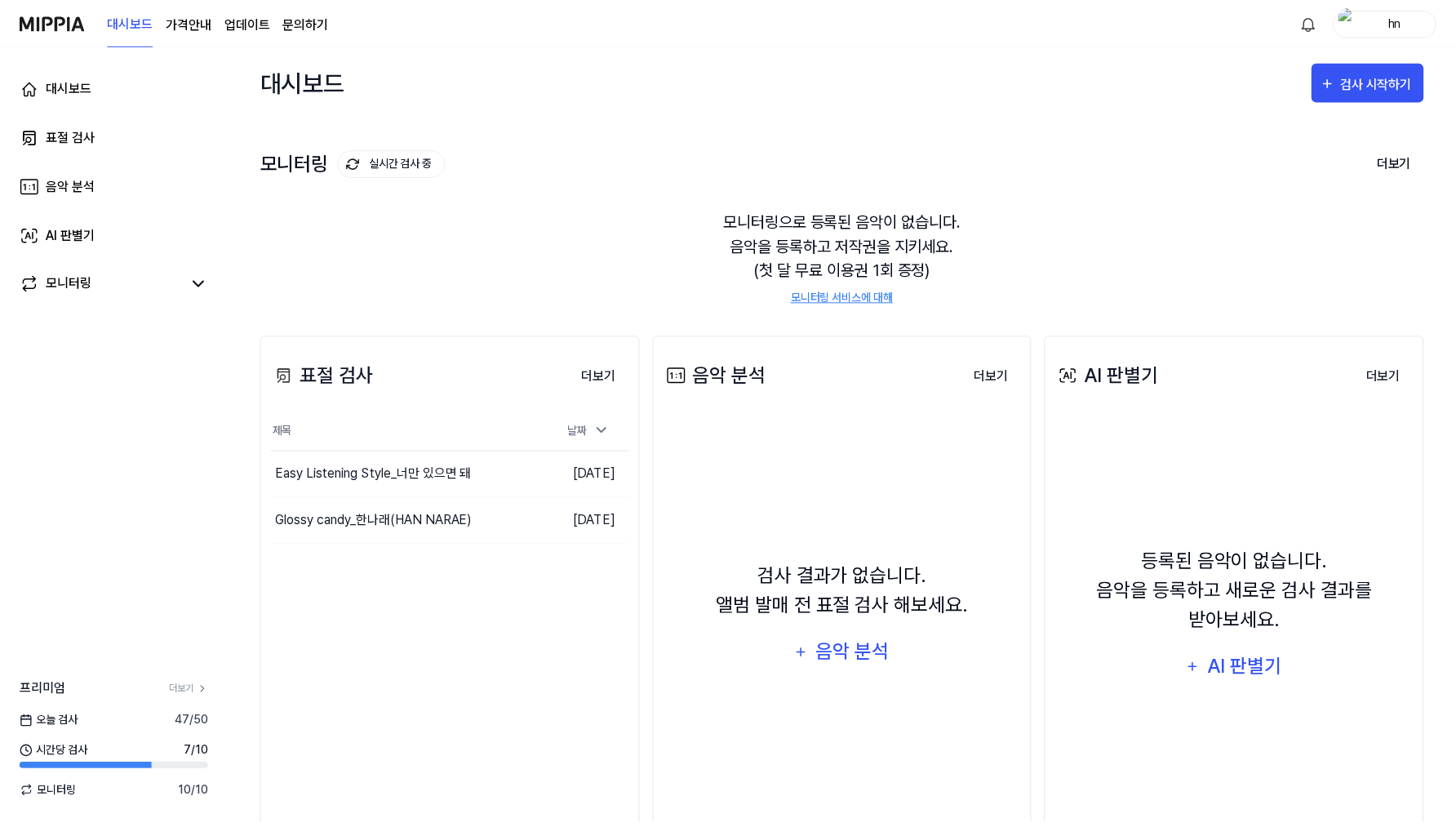
scroll to position [23, 0]
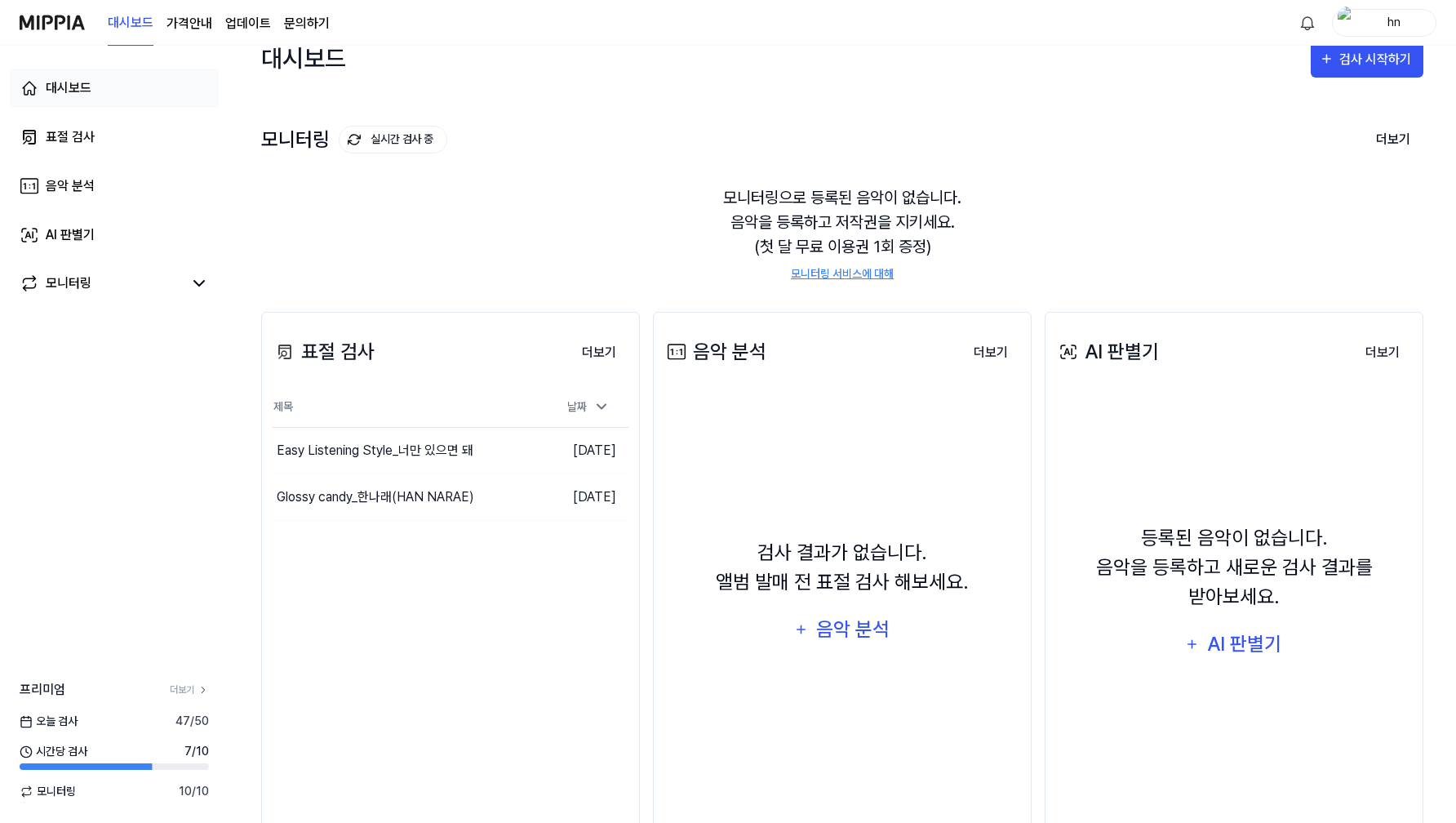
click at [68, 88] on div "대시보드" at bounding box center [69, 88] width 46 height 20
click at [486, 500] on button "이동하기" at bounding box center [510, 497] width 59 height 26
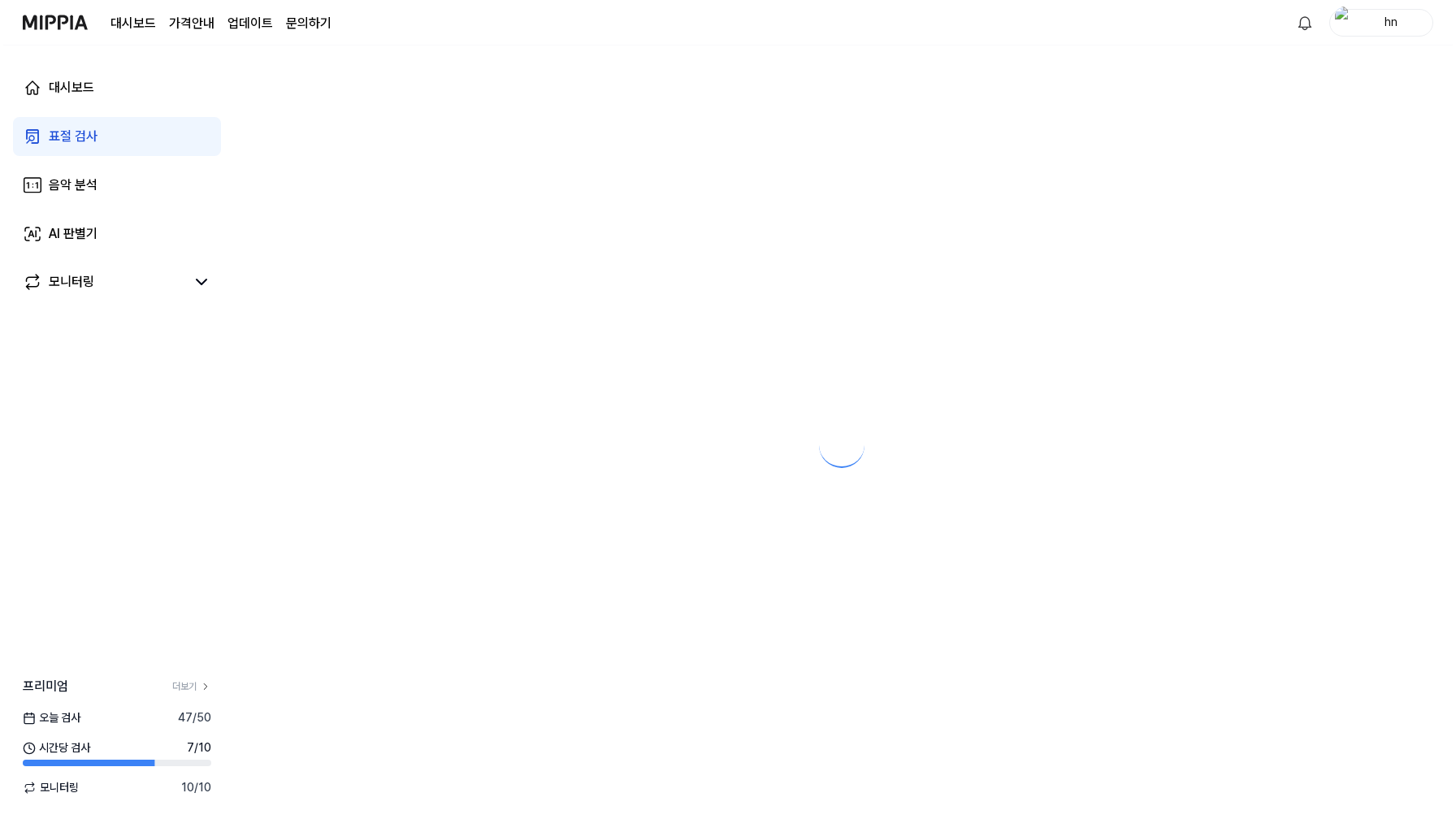
scroll to position [0, 0]
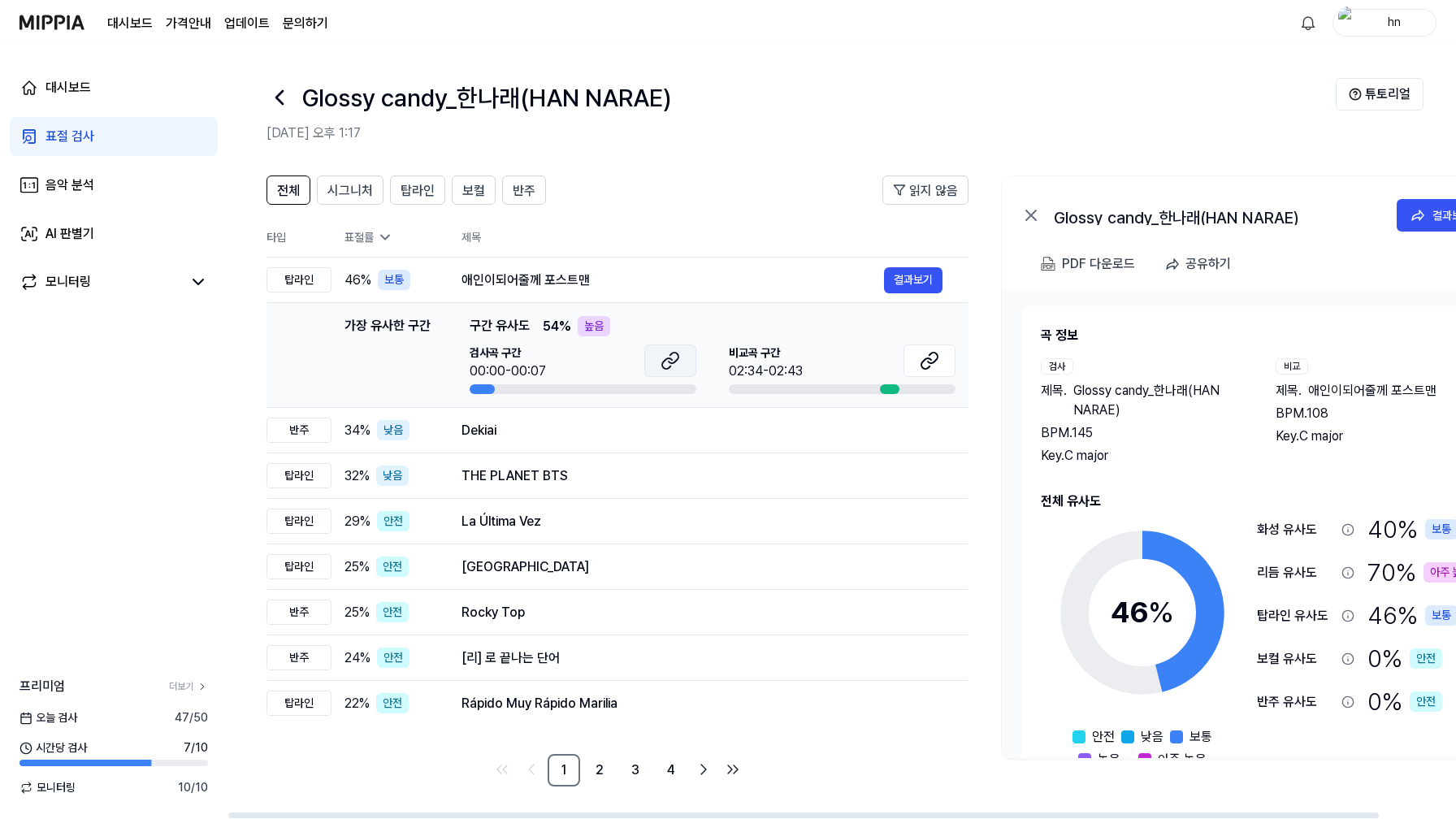
click at [676, 358] on icon at bounding box center [673, 358] width 10 height 11
click at [932, 356] on icon at bounding box center [929, 361] width 20 height 20
click at [918, 292] on button "결과보기" at bounding box center [912, 280] width 58 height 26
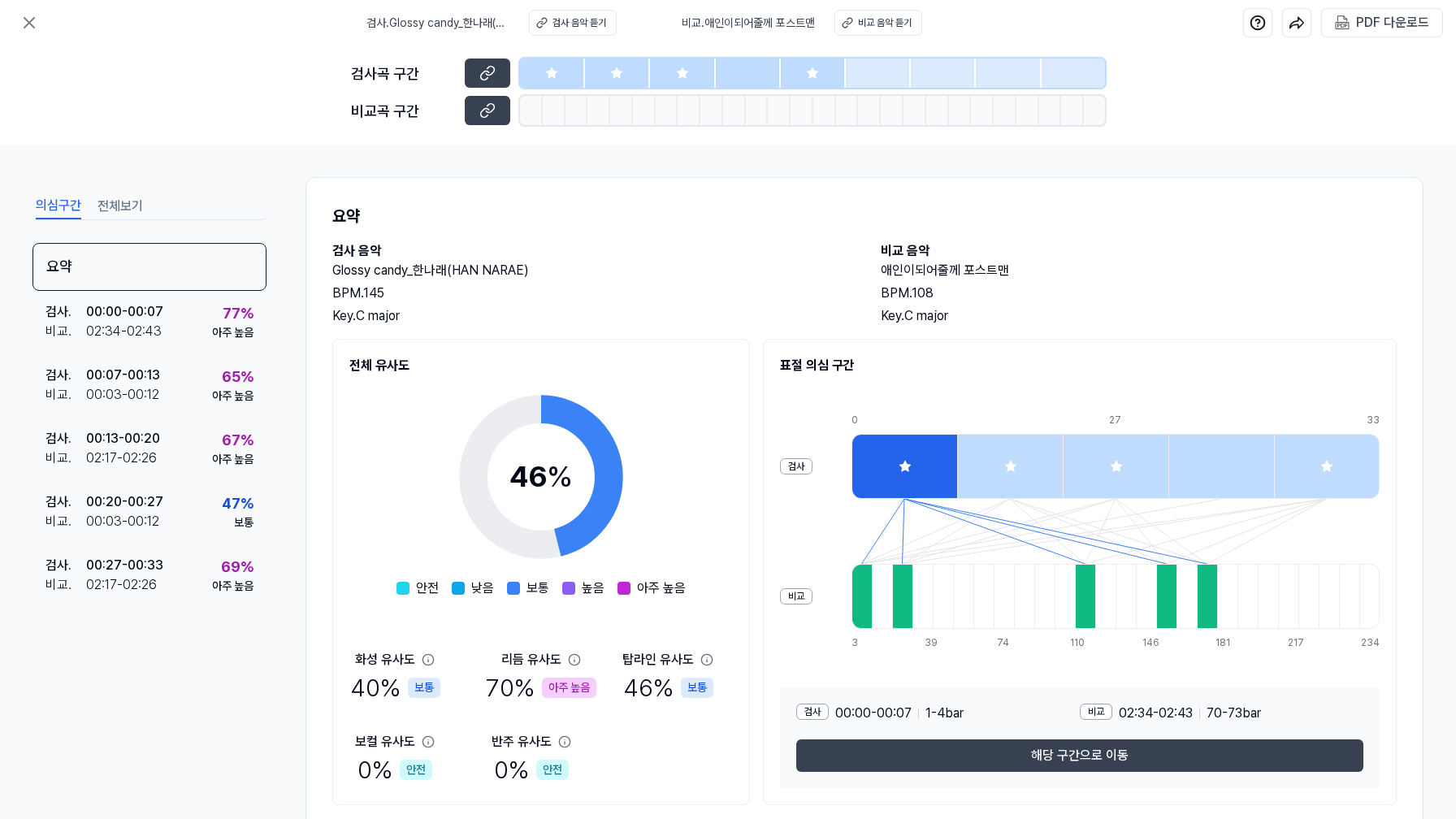
click at [904, 466] on icon at bounding box center [904, 466] width 13 height 13
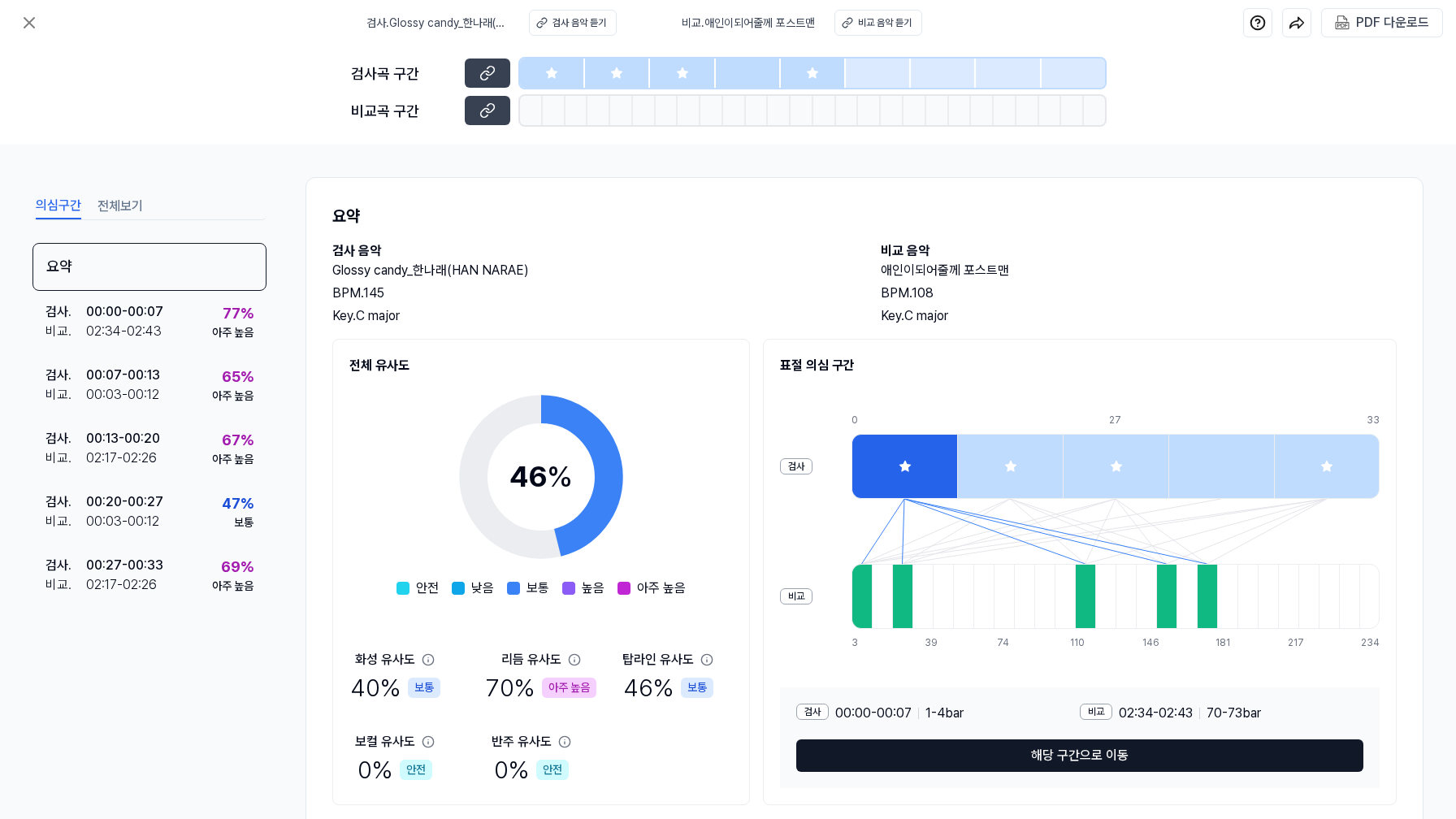
click at [1016, 761] on button "해당 구간으로 이동" at bounding box center [1079, 755] width 567 height 32
